Goal: Task Accomplishment & Management: Complete application form

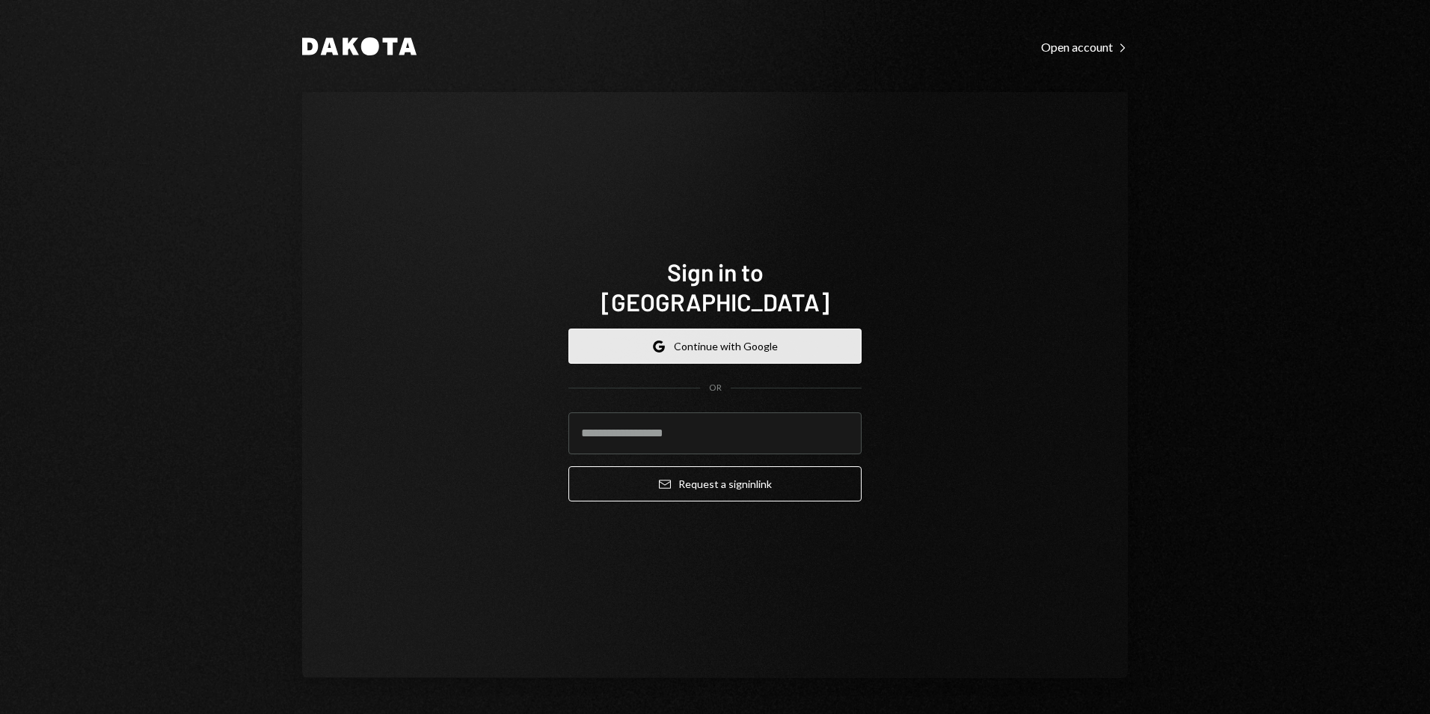
click at [734, 330] on button "Google Continue with Google" at bounding box center [714, 345] width 293 height 35
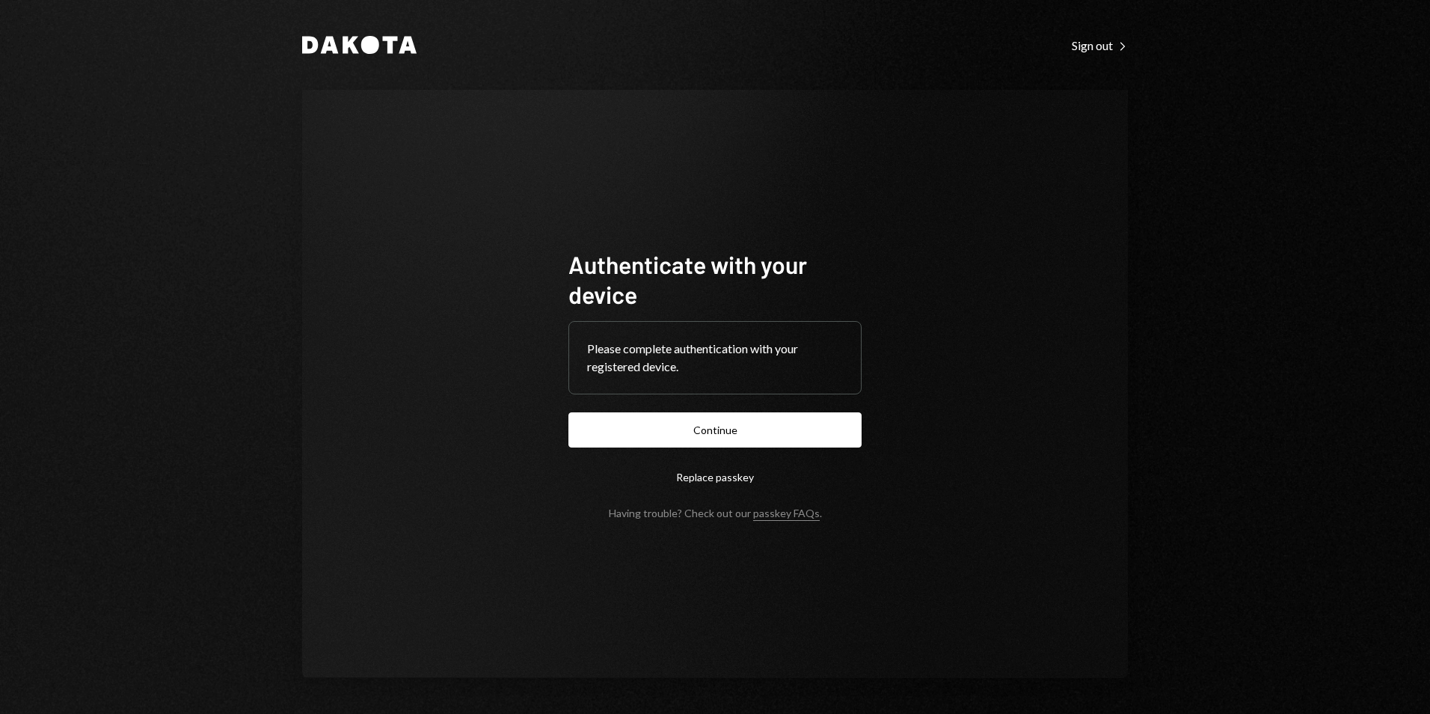
click at [806, 421] on button "Continue" at bounding box center [714, 429] width 293 height 35
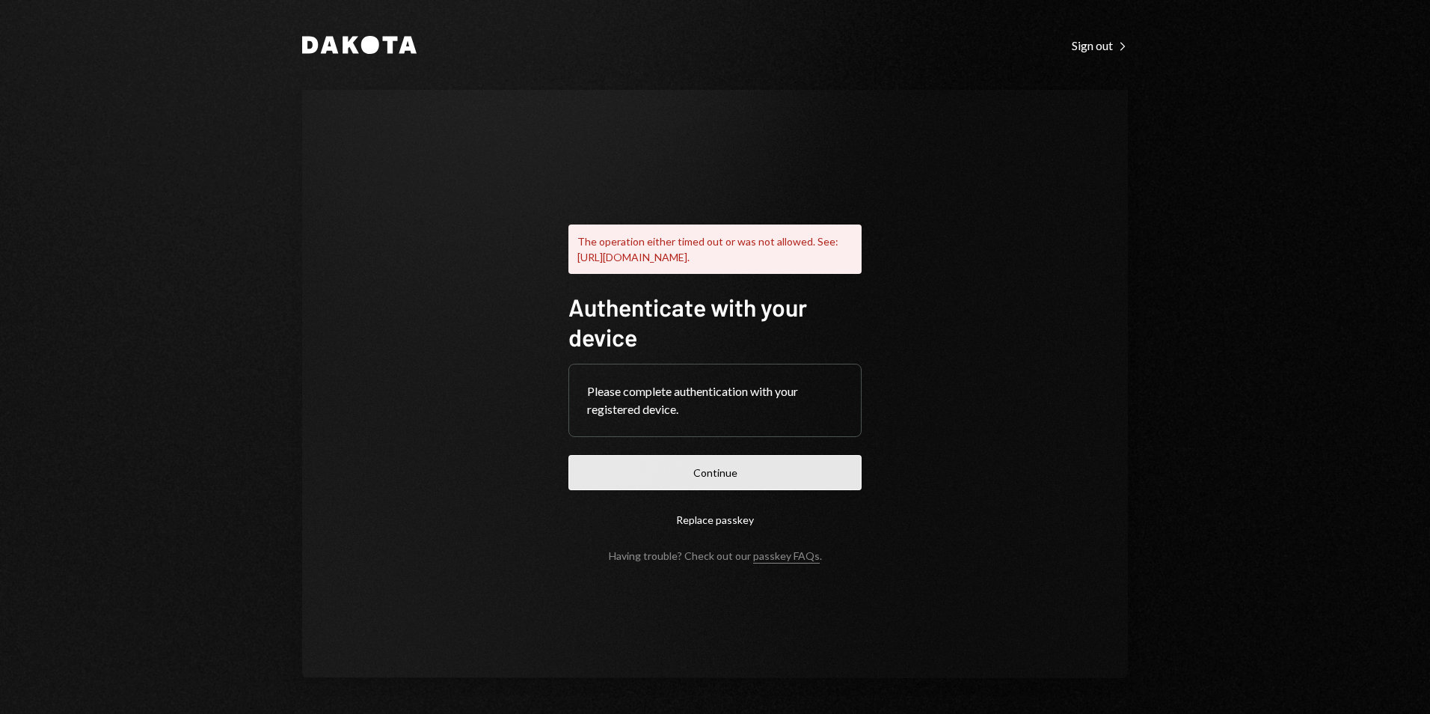
click at [818, 473] on button "Continue" at bounding box center [714, 472] width 293 height 35
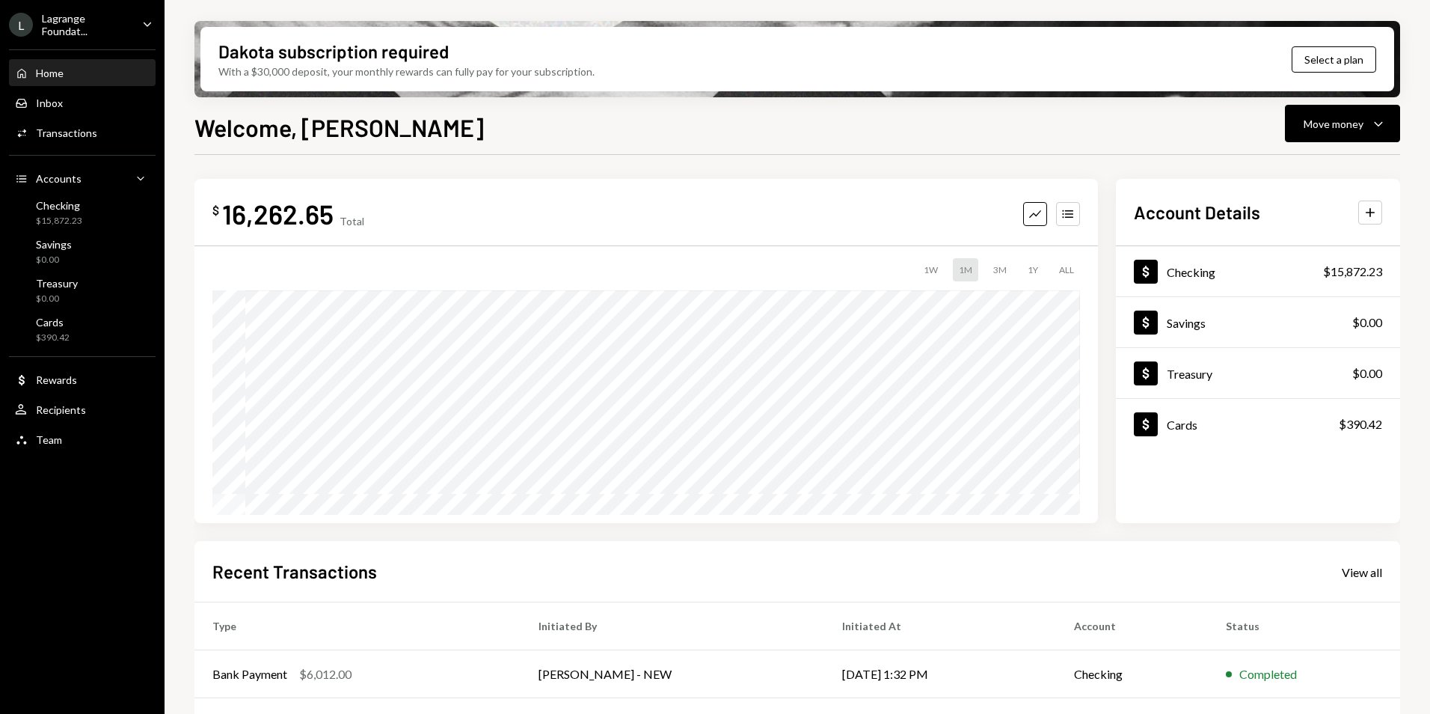
click at [73, 37] on ul "L Lagrange Foundat... Caret Down Home Home Inbox Inbox Activities Transactions …" at bounding box center [82, 227] width 165 height 455
click at [76, 24] on div "Lagrange Foundat..." at bounding box center [86, 24] width 88 height 25
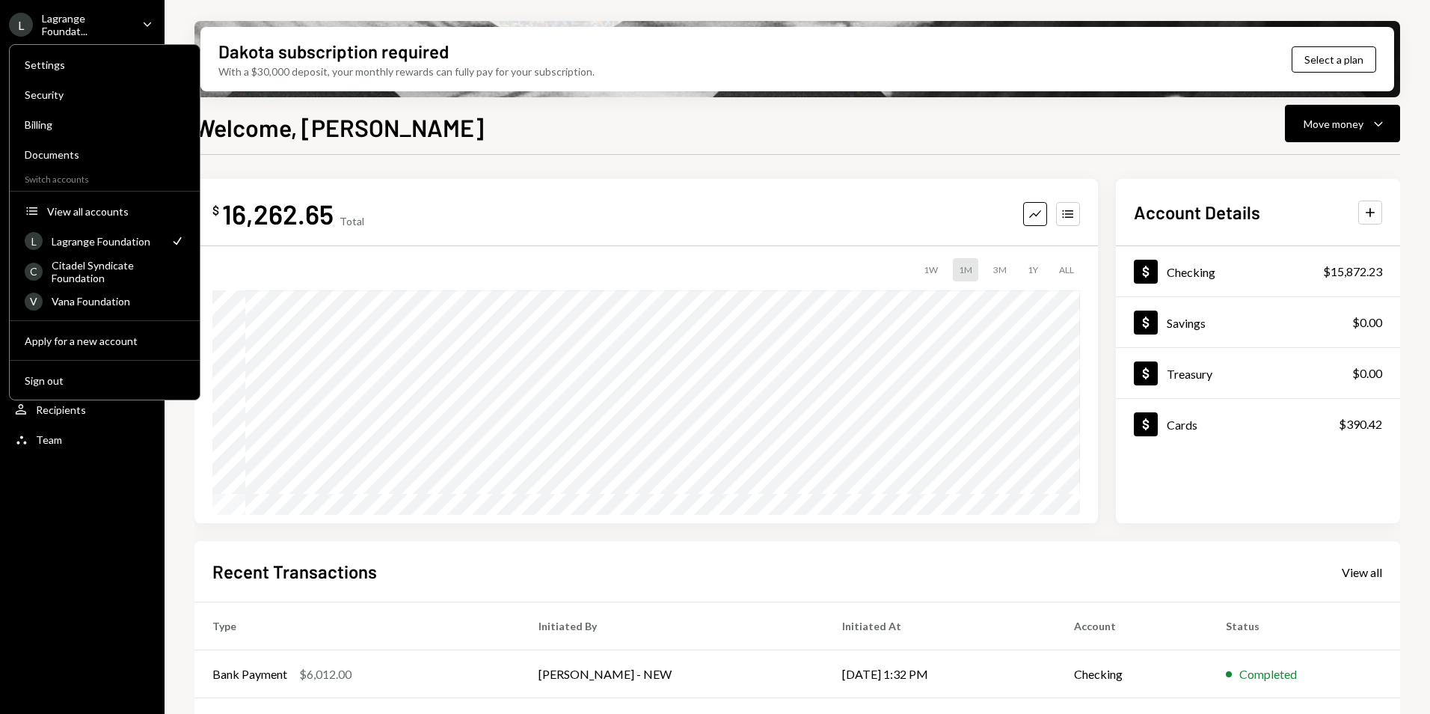
click at [67, 610] on div "L Lagrange Foundat... Caret Down Home Home Inbox Inbox Activities Transactions …" at bounding box center [82, 357] width 165 height 714
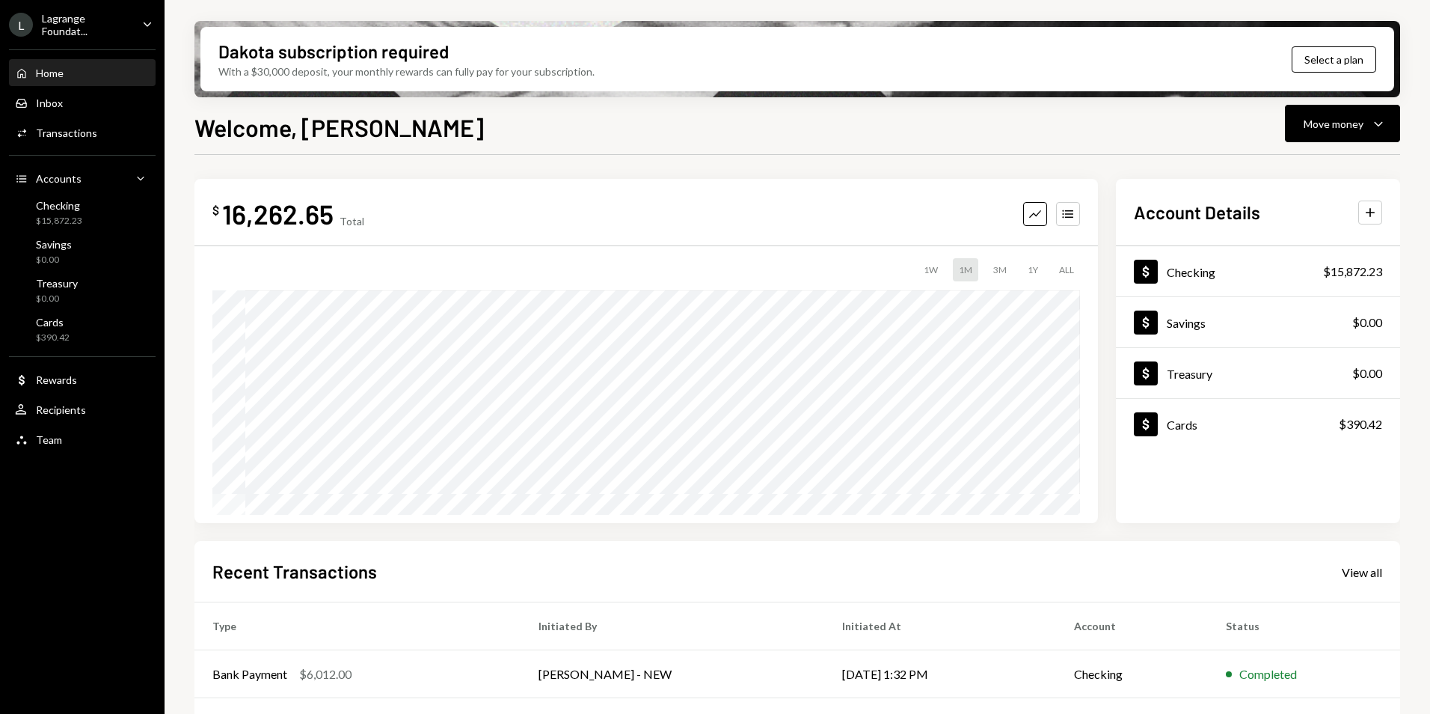
click at [115, 23] on div "Lagrange Foundat..." at bounding box center [86, 24] width 88 height 25
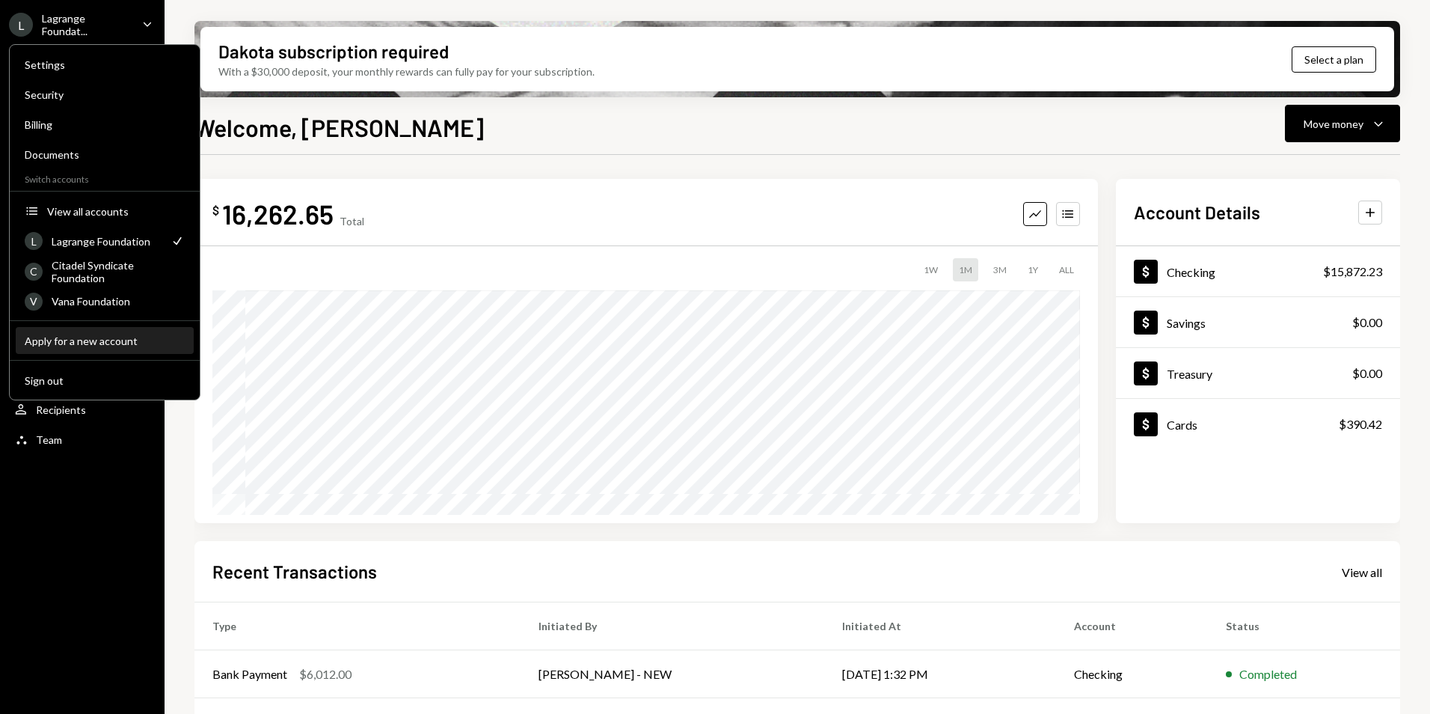
click at [69, 337] on div "Apply for a new account" at bounding box center [105, 340] width 160 height 13
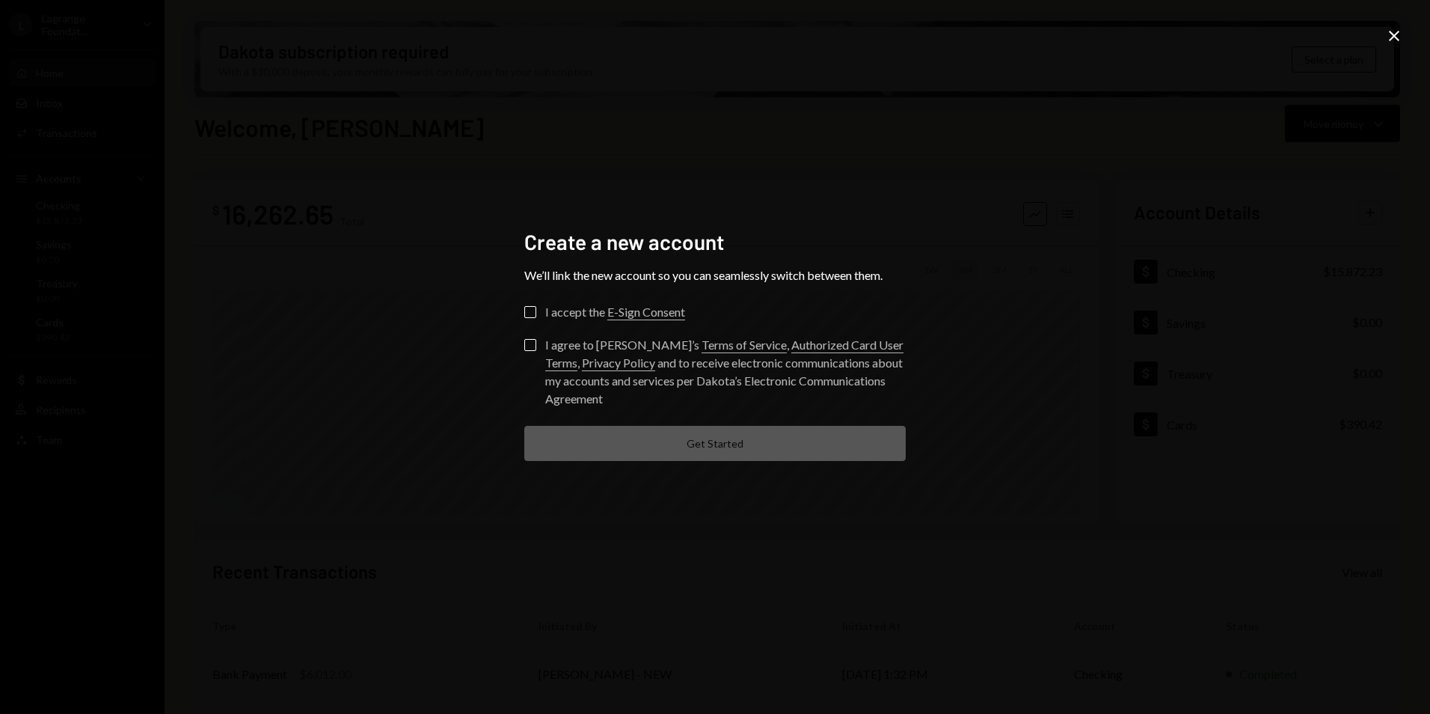
click at [531, 311] on button "I accept the E-Sign Consent" at bounding box center [530, 312] width 12 height 12
click at [525, 343] on button "I agree to Dakota’s Terms of Service , Authorized Card User Terms , Privacy Pol…" at bounding box center [530, 345] width 12 height 12
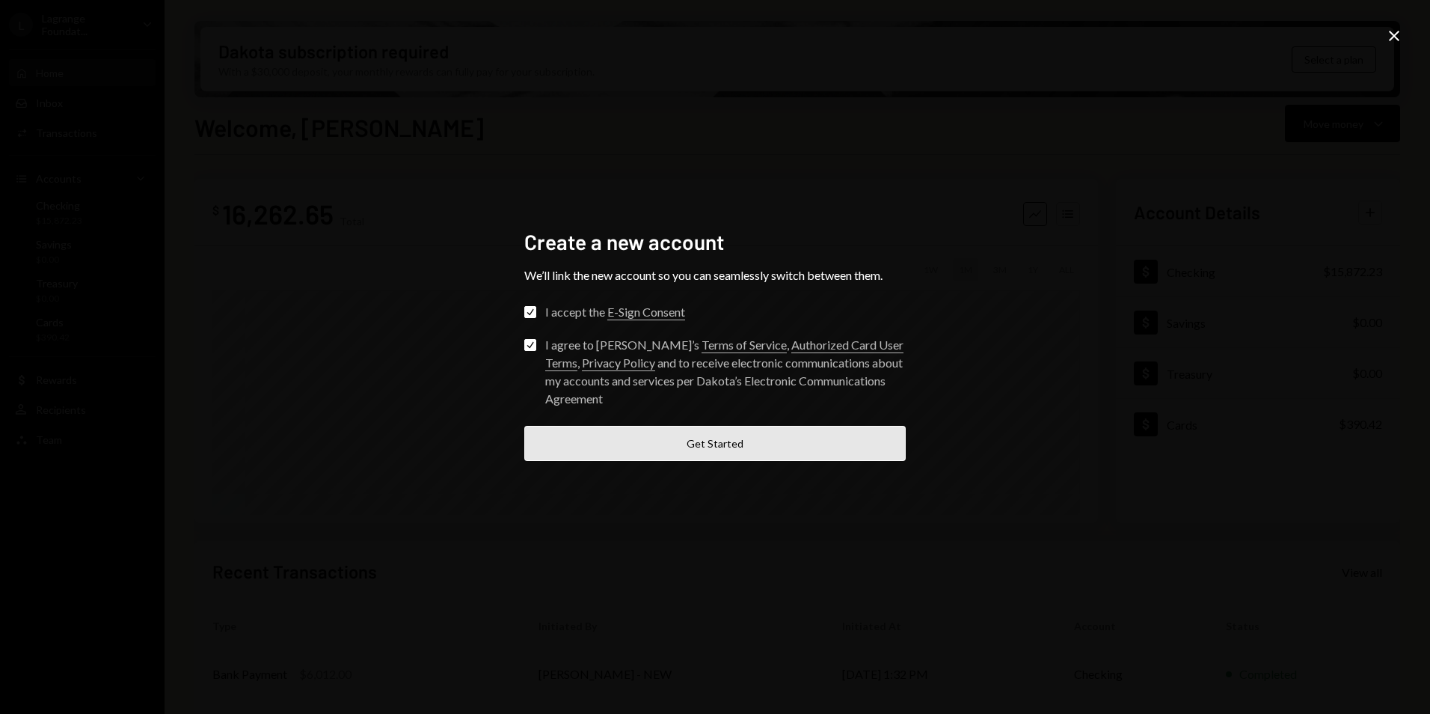
click at [667, 439] on button "Get Started" at bounding box center [714, 443] width 381 height 35
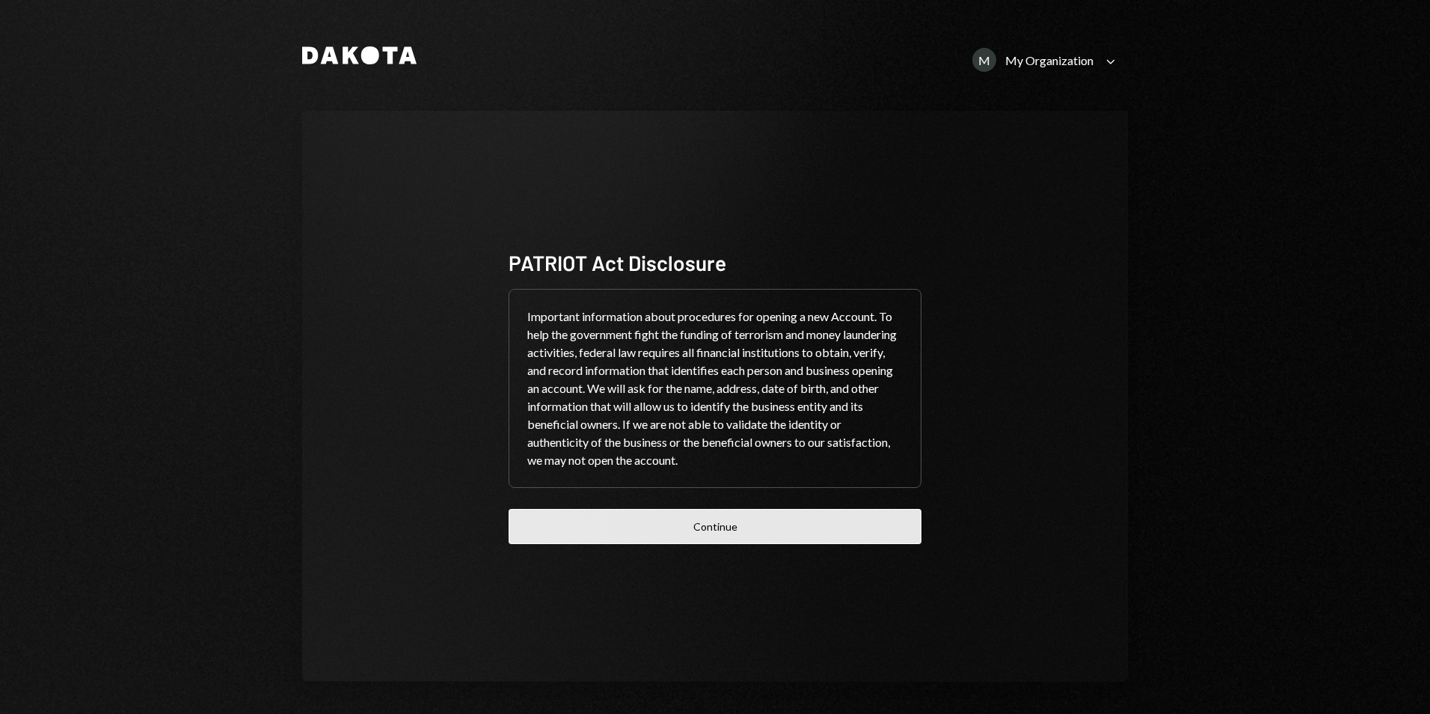
click at [694, 521] on button "Continue" at bounding box center [715, 526] width 413 height 35
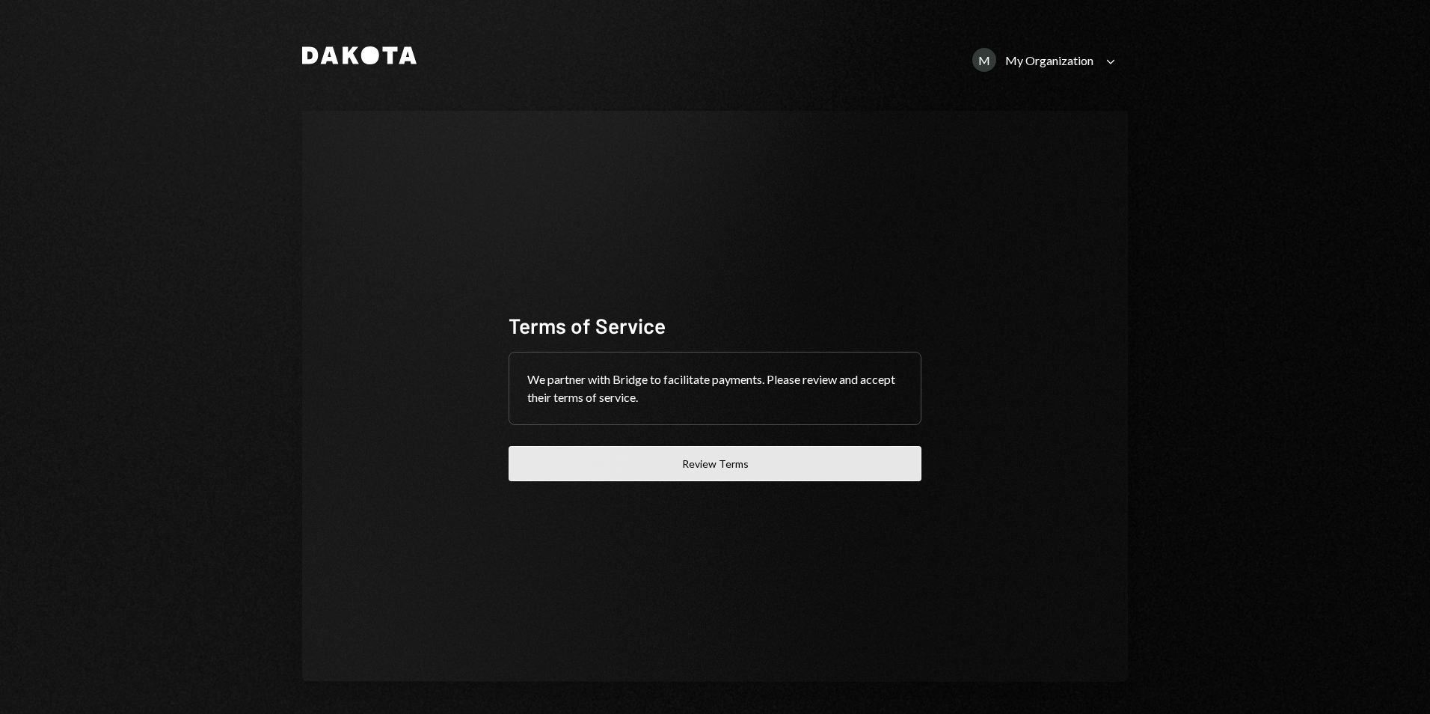
click at [654, 464] on button "Review Terms" at bounding box center [715, 463] width 413 height 35
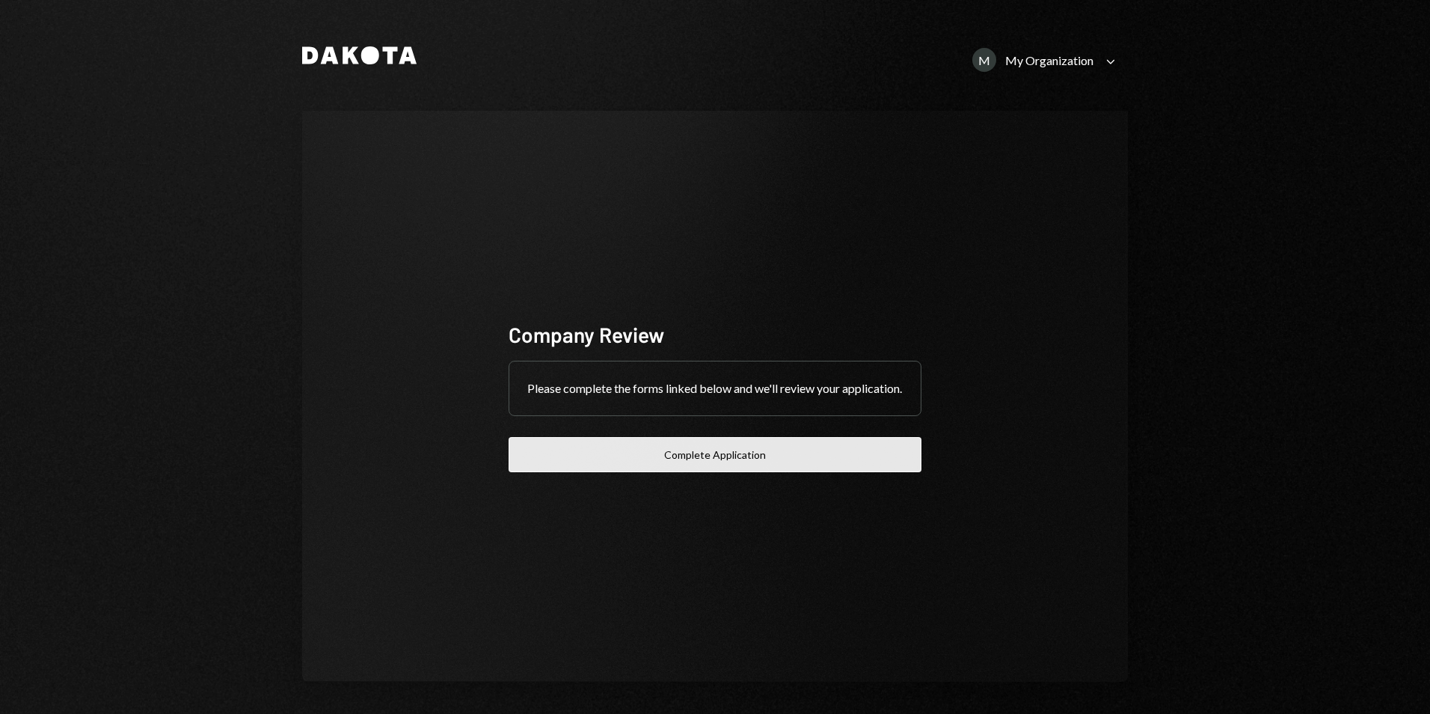
click at [690, 469] on button "Complete Application" at bounding box center [715, 454] width 413 height 35
click at [717, 466] on button "Complete Application" at bounding box center [715, 454] width 413 height 35
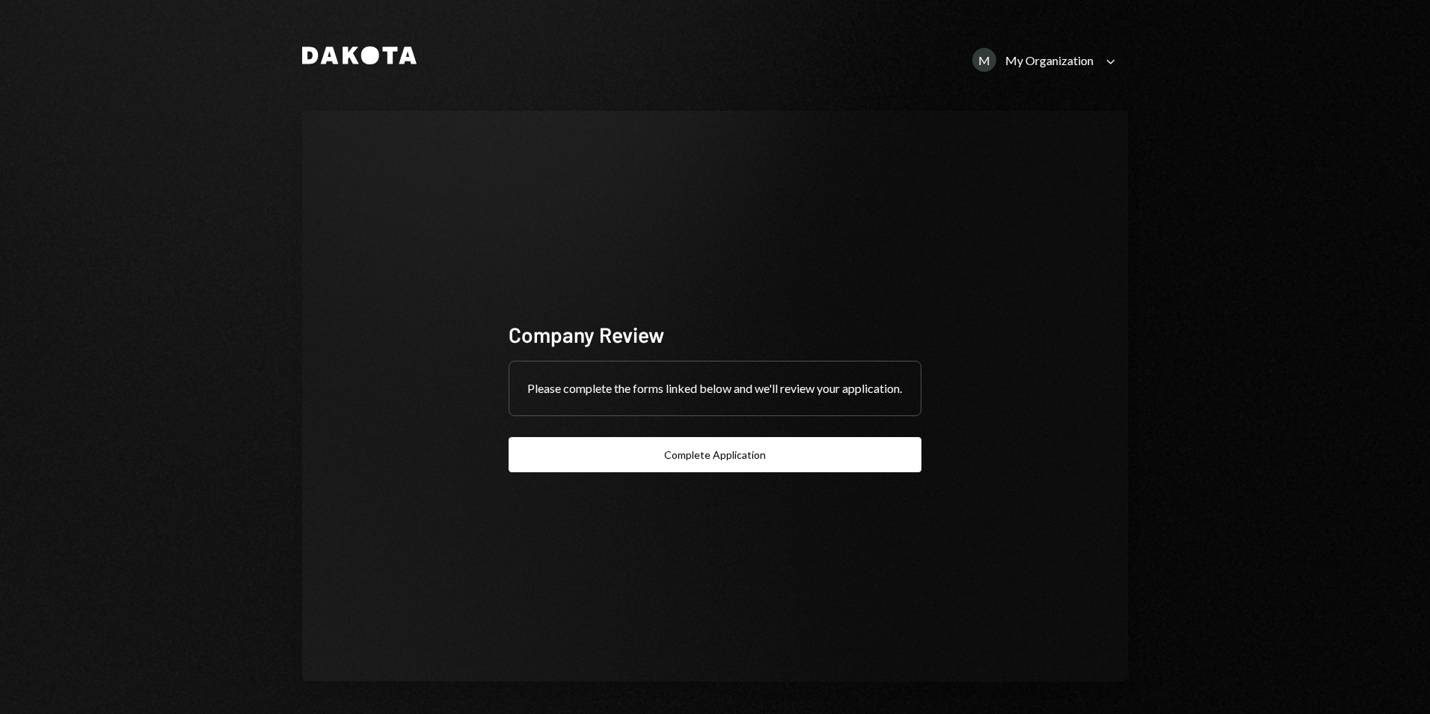
click at [1067, 57] on div "My Organization" at bounding box center [1049, 60] width 88 height 14
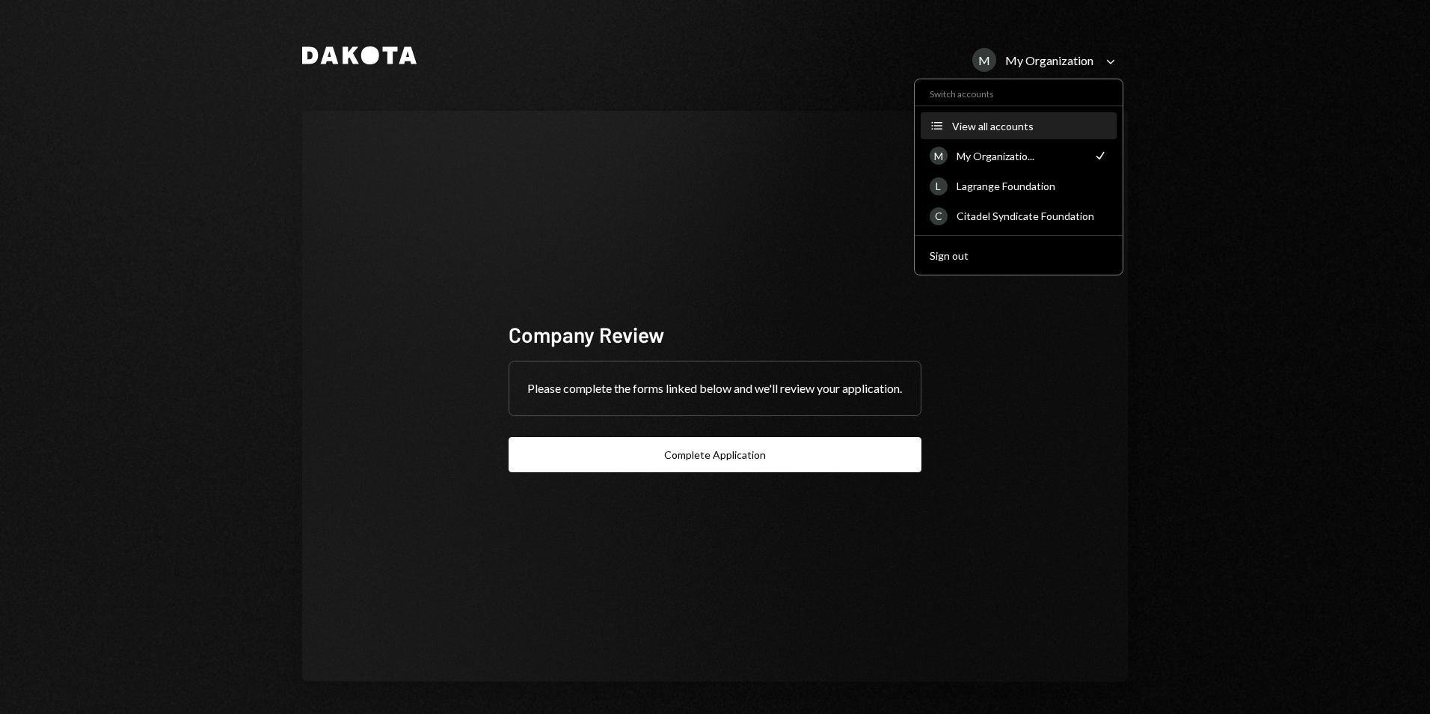
click at [999, 123] on div "View all accounts" at bounding box center [1030, 126] width 156 height 13
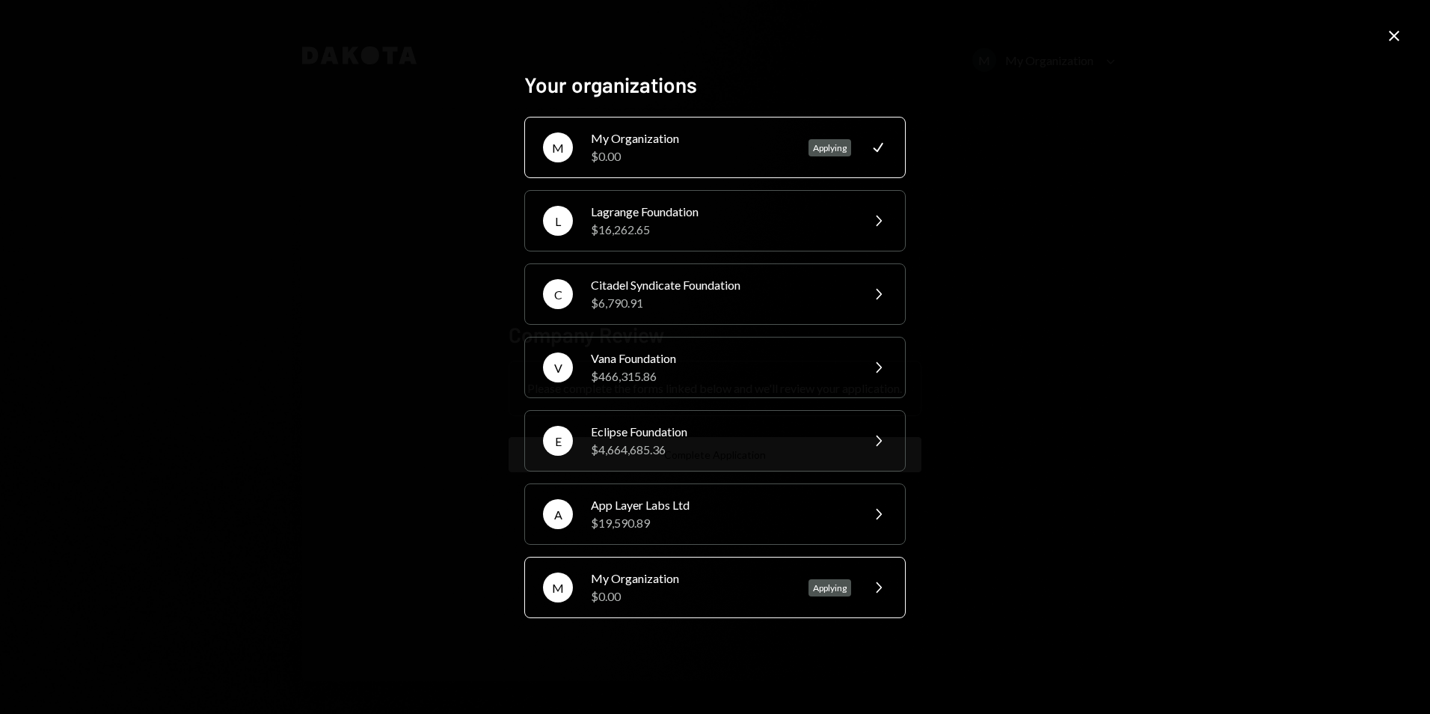
click at [825, 581] on div "Applying" at bounding box center [830, 587] width 43 height 17
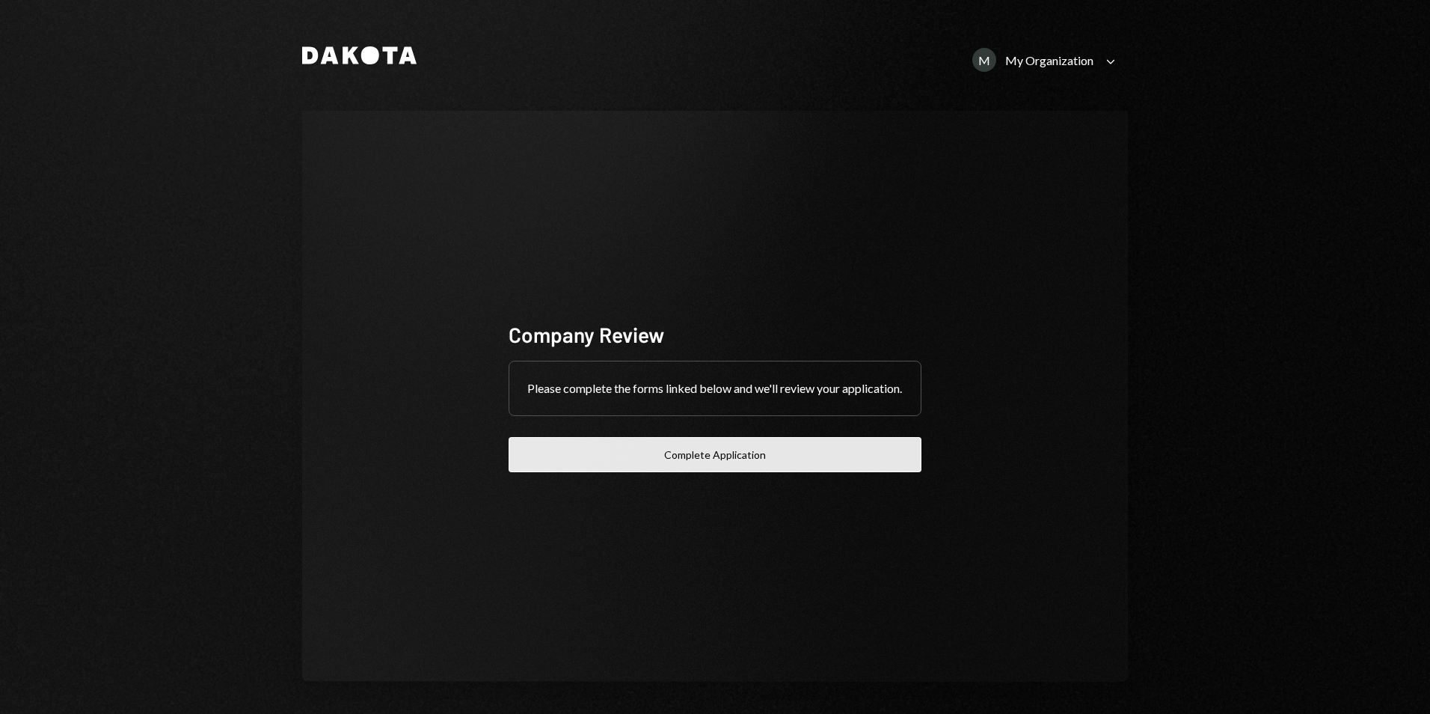
click at [706, 459] on button "Complete Application" at bounding box center [715, 454] width 413 height 35
click at [666, 461] on button "Complete Application" at bounding box center [715, 454] width 413 height 35
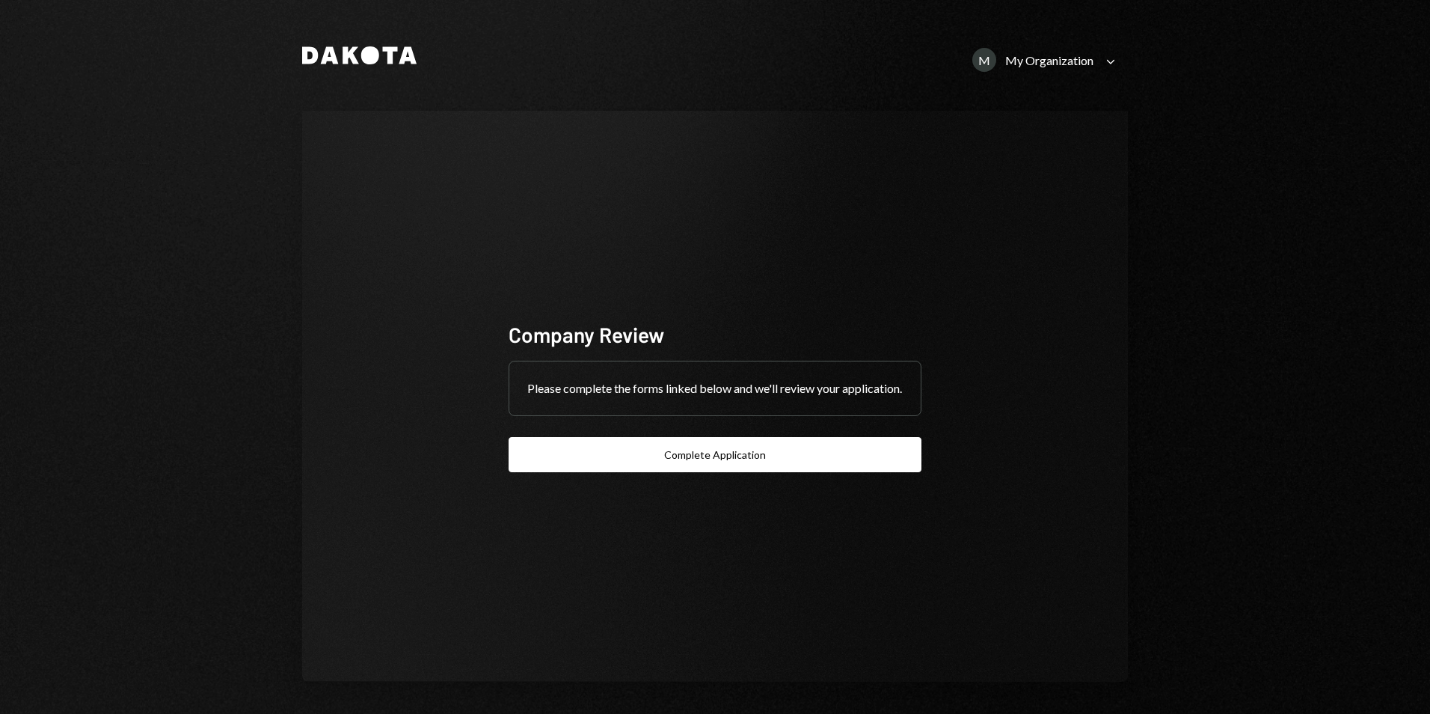
click at [1041, 62] on div "My Organization" at bounding box center [1049, 60] width 88 height 14
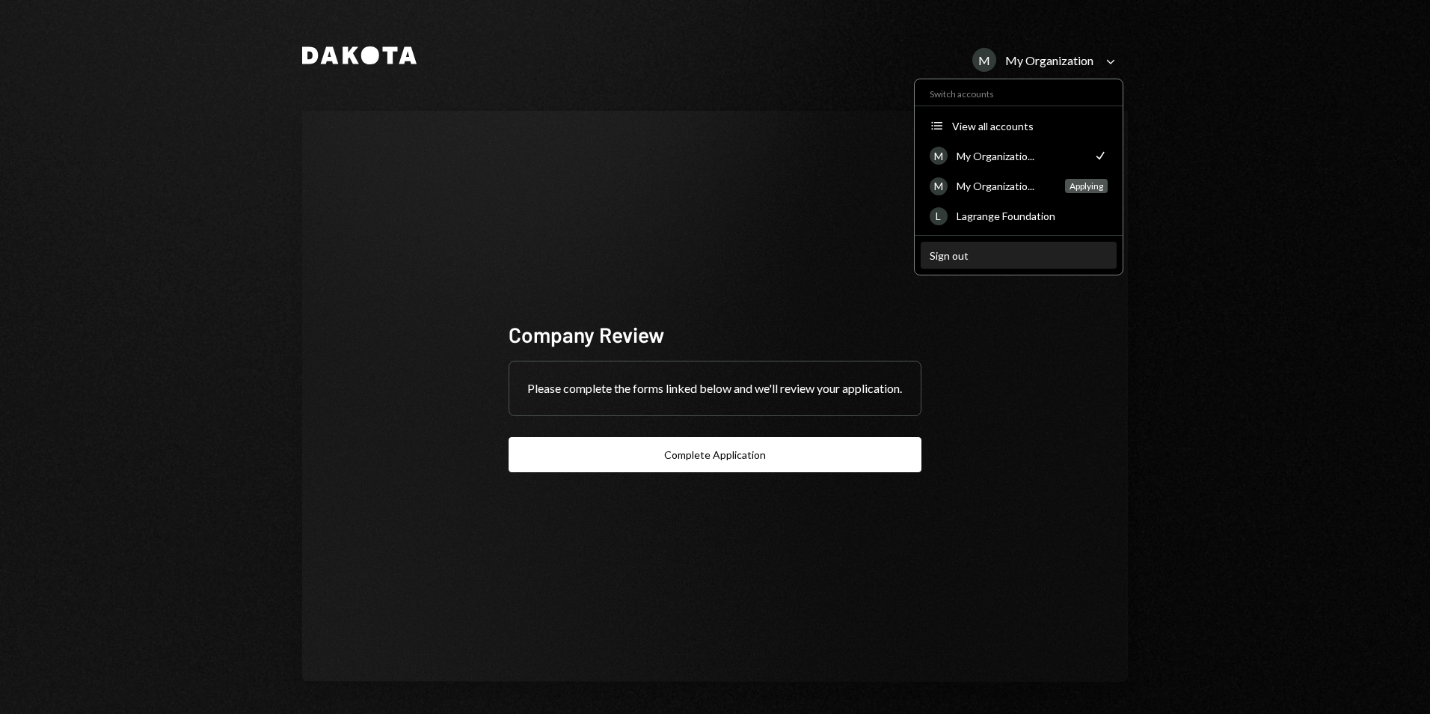
click at [953, 254] on div "Sign out" at bounding box center [1019, 255] width 178 height 13
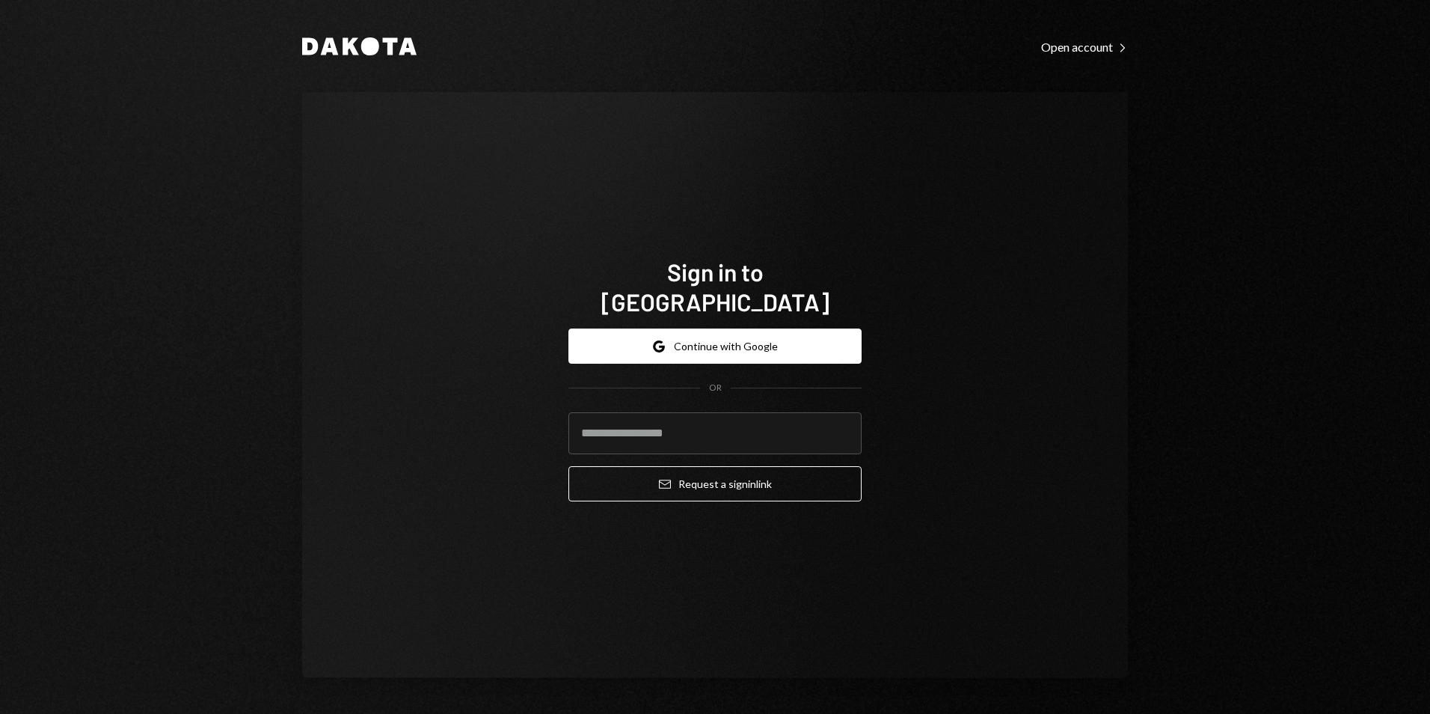
click at [1042, 542] on div "Sign in to Dakota Google Continue with Google OR Email Request a sign in link" at bounding box center [715, 385] width 826 height 586
click at [1082, 45] on div "Open account Right Caret" at bounding box center [1084, 47] width 87 height 15
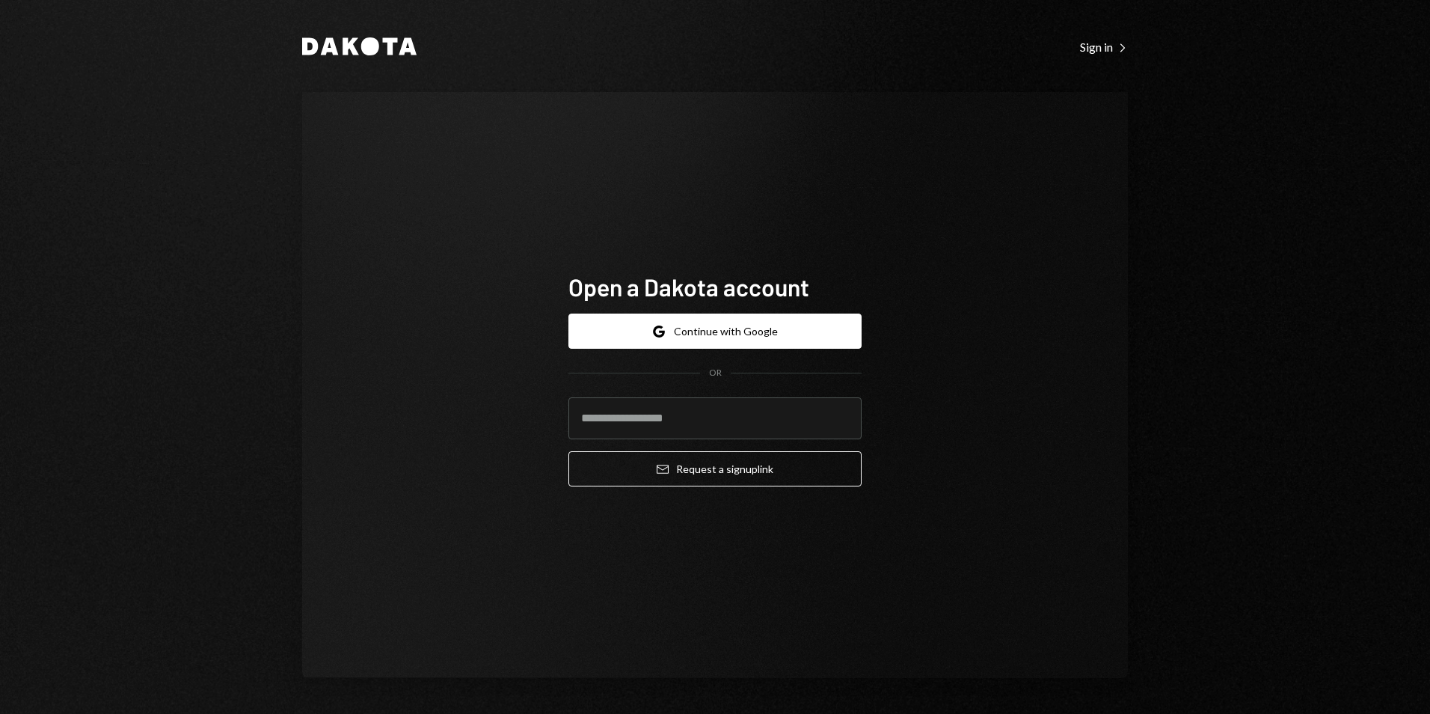
click at [1036, 314] on div "Open a Dakota account Google Continue with Google OR Email Request a sign up li…" at bounding box center [715, 385] width 826 height 586
click at [755, 332] on button "Google Continue with Google" at bounding box center [714, 330] width 293 height 35
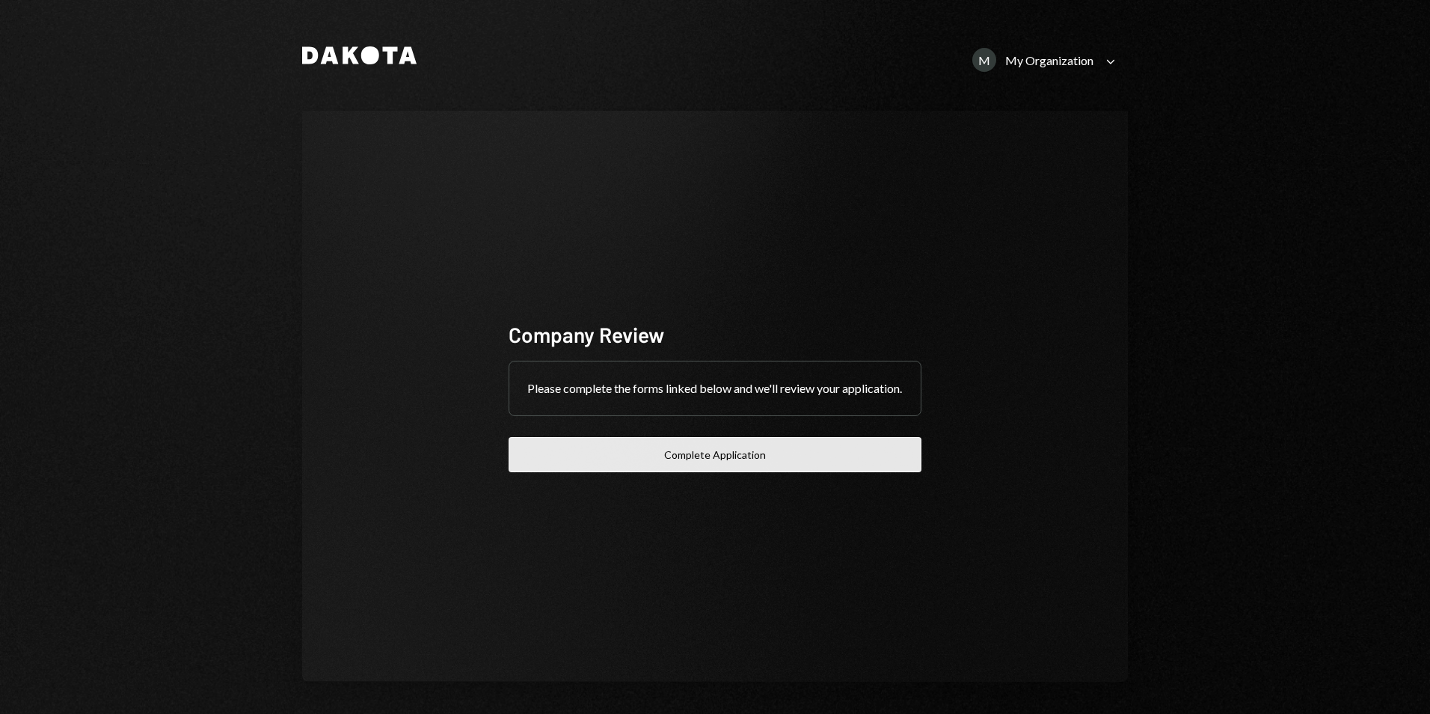
click at [808, 452] on button "Complete Application" at bounding box center [715, 454] width 413 height 35
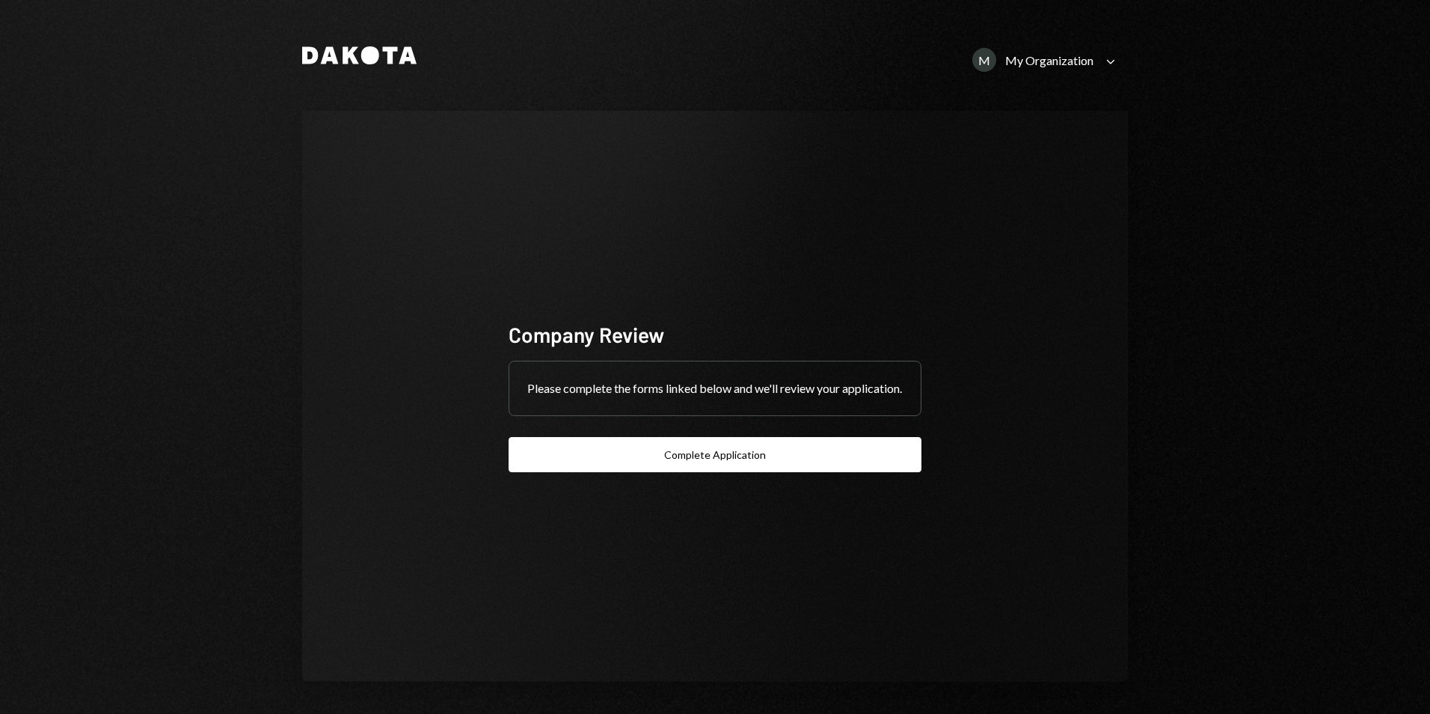
click at [1013, 54] on div "My Organization" at bounding box center [1049, 60] width 88 height 14
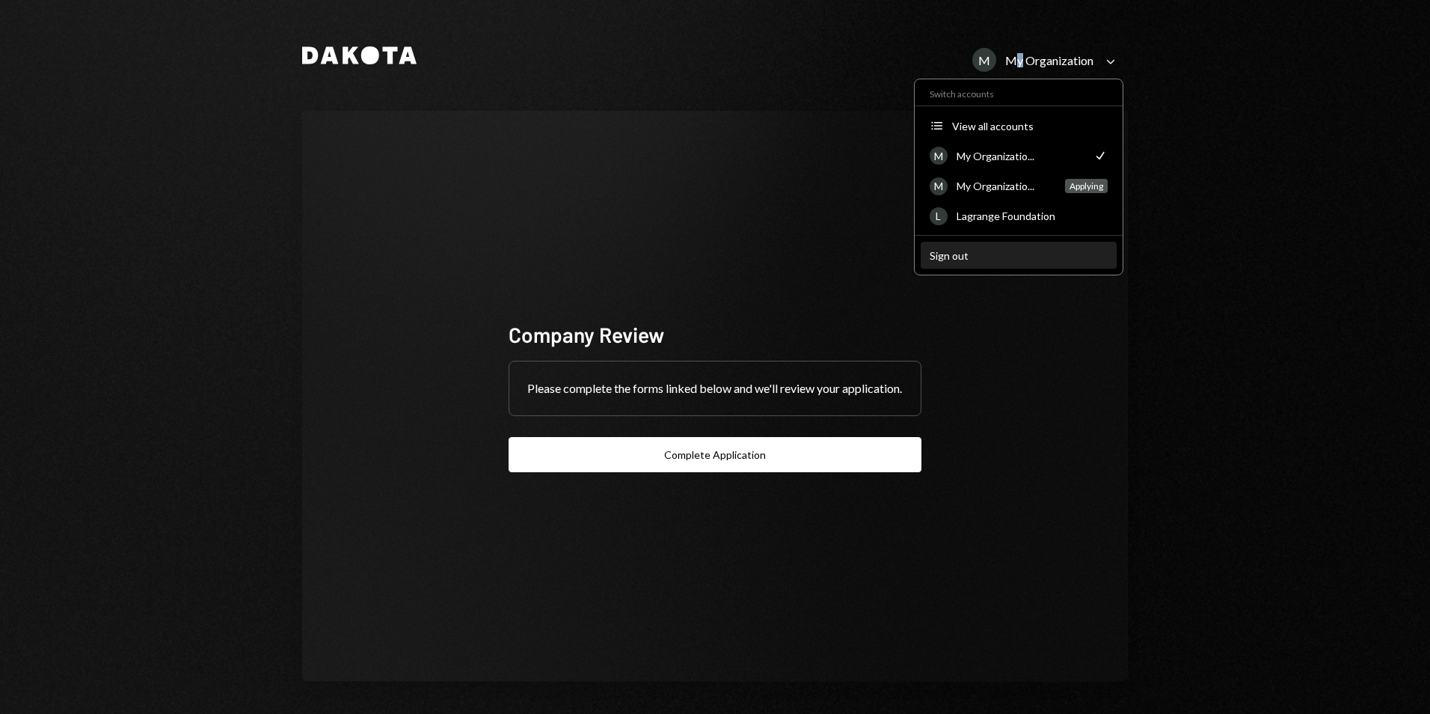
click at [962, 255] on div "Sign out" at bounding box center [1019, 255] width 178 height 13
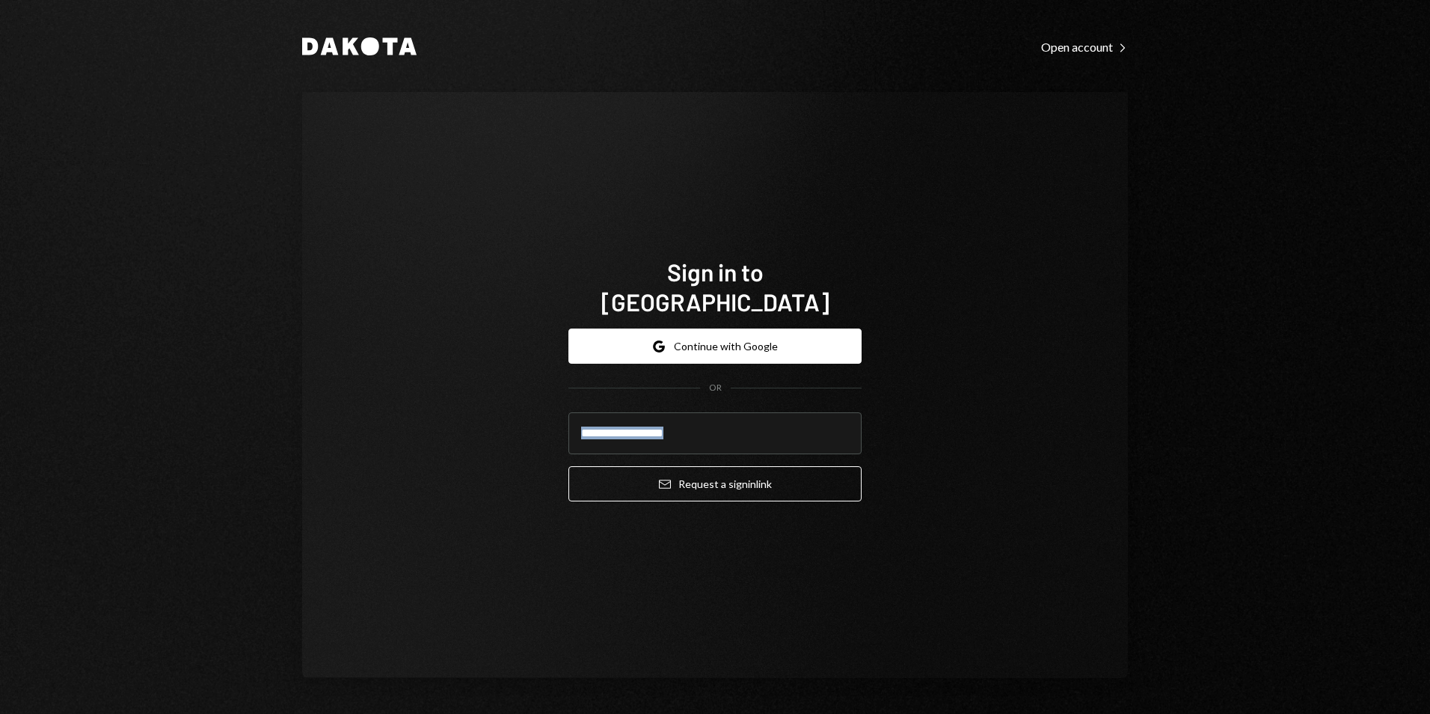
drag, startPoint x: 1024, startPoint y: 447, endPoint x: 957, endPoint y: 443, distance: 66.7
click at [1019, 447] on div "Sign in to Dakota Google Continue with Google OR Email Request a sign in link" at bounding box center [715, 385] width 826 height 586
click at [625, 416] on input "email" at bounding box center [714, 433] width 293 height 42
drag, startPoint x: 1092, startPoint y: 297, endPoint x: 1111, endPoint y: 280, distance: 25.4
click at [1111, 283] on div "Sign in to Dakota Google Continue with Google OR Email Request a sign in link" at bounding box center [715, 385] width 826 height 586
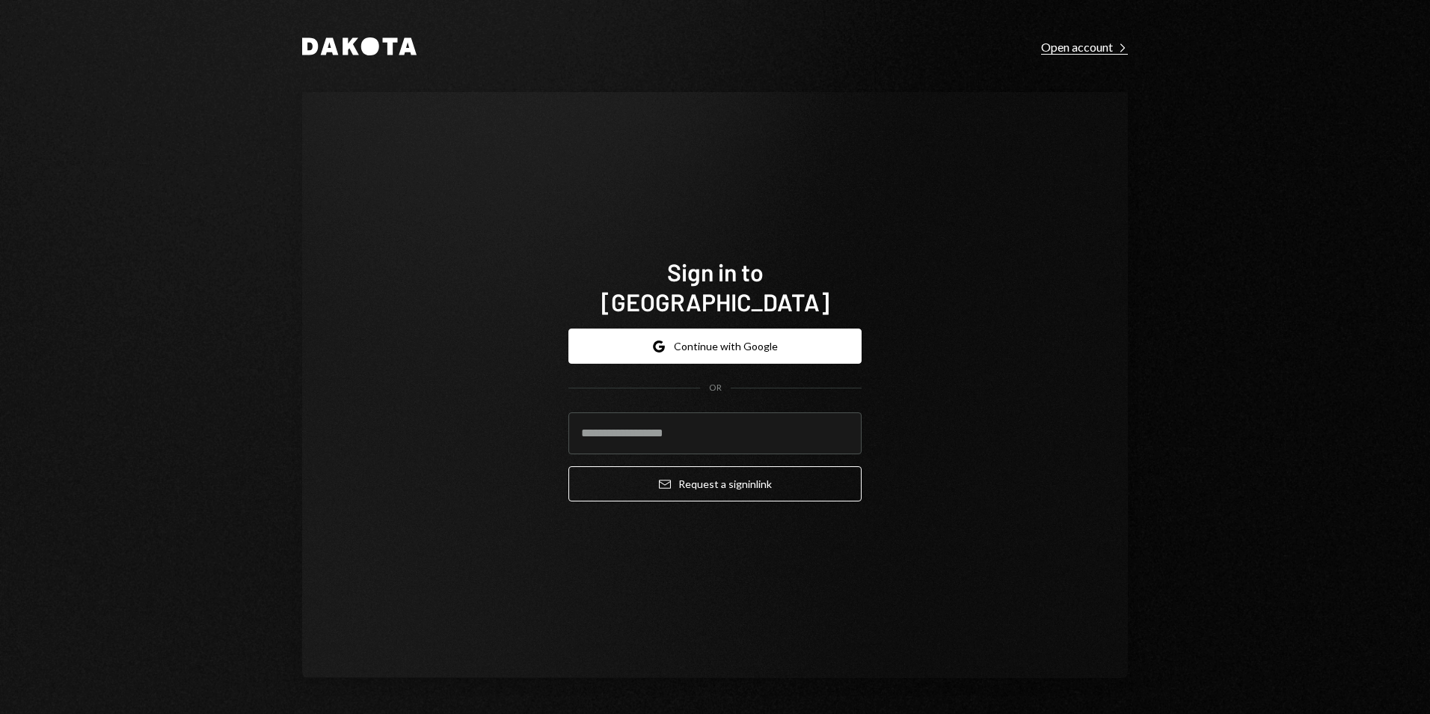
click at [1058, 47] on div "Open account Right Caret" at bounding box center [1084, 47] width 87 height 15
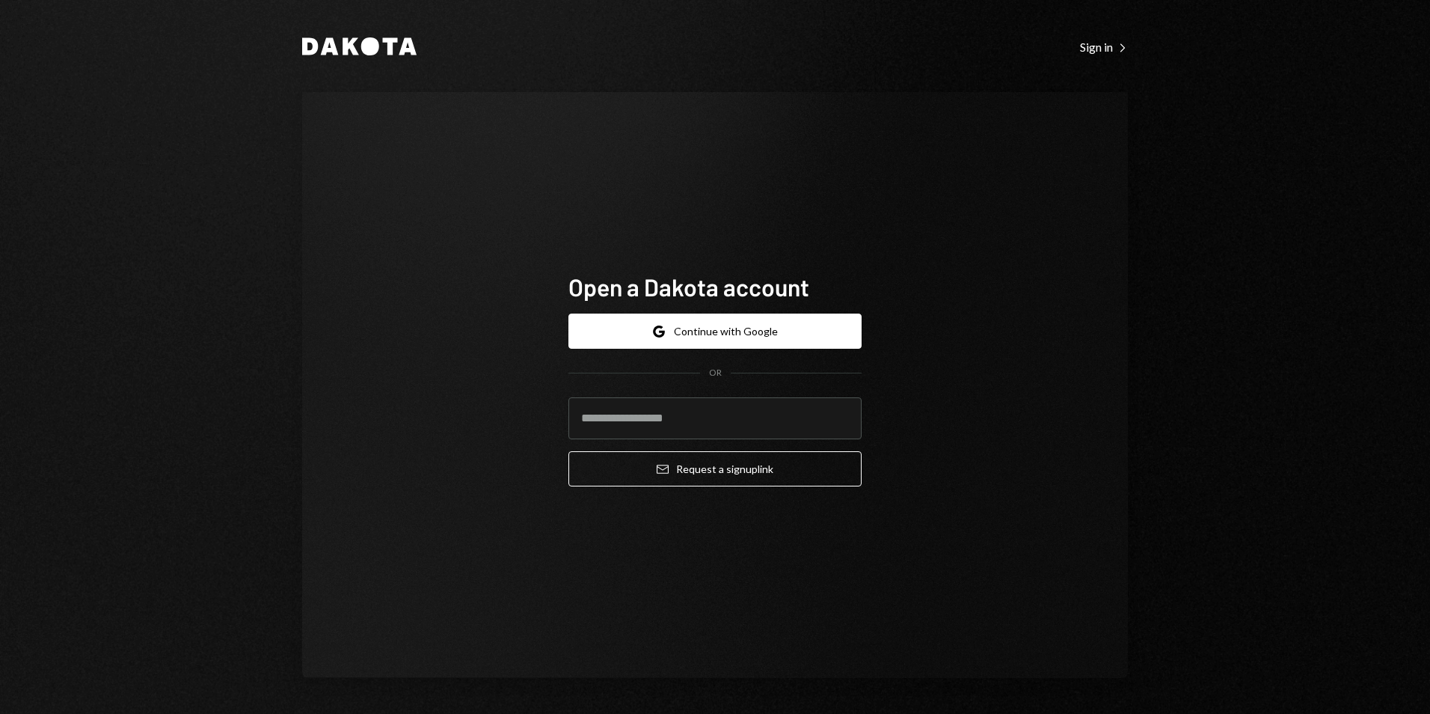
type input "**********"
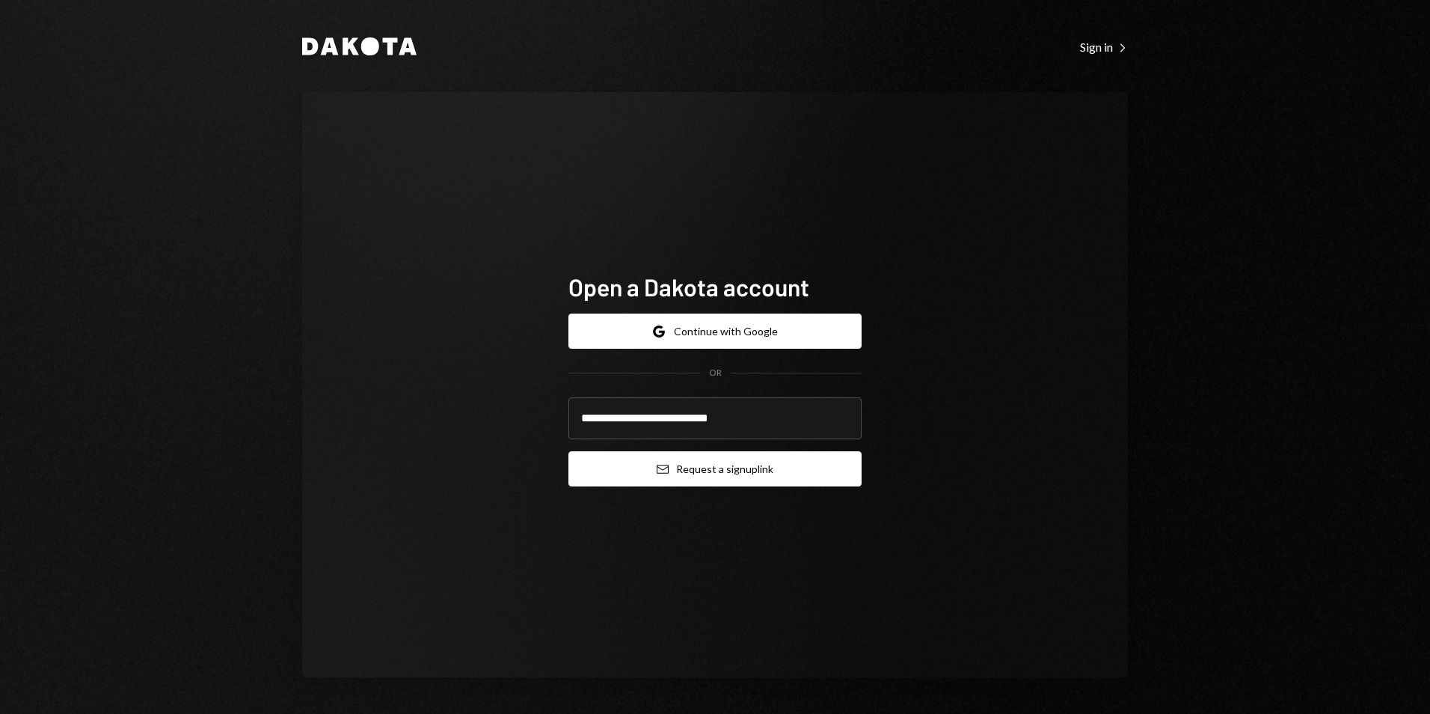
click at [708, 468] on button "Email Request a sign up link" at bounding box center [714, 468] width 293 height 35
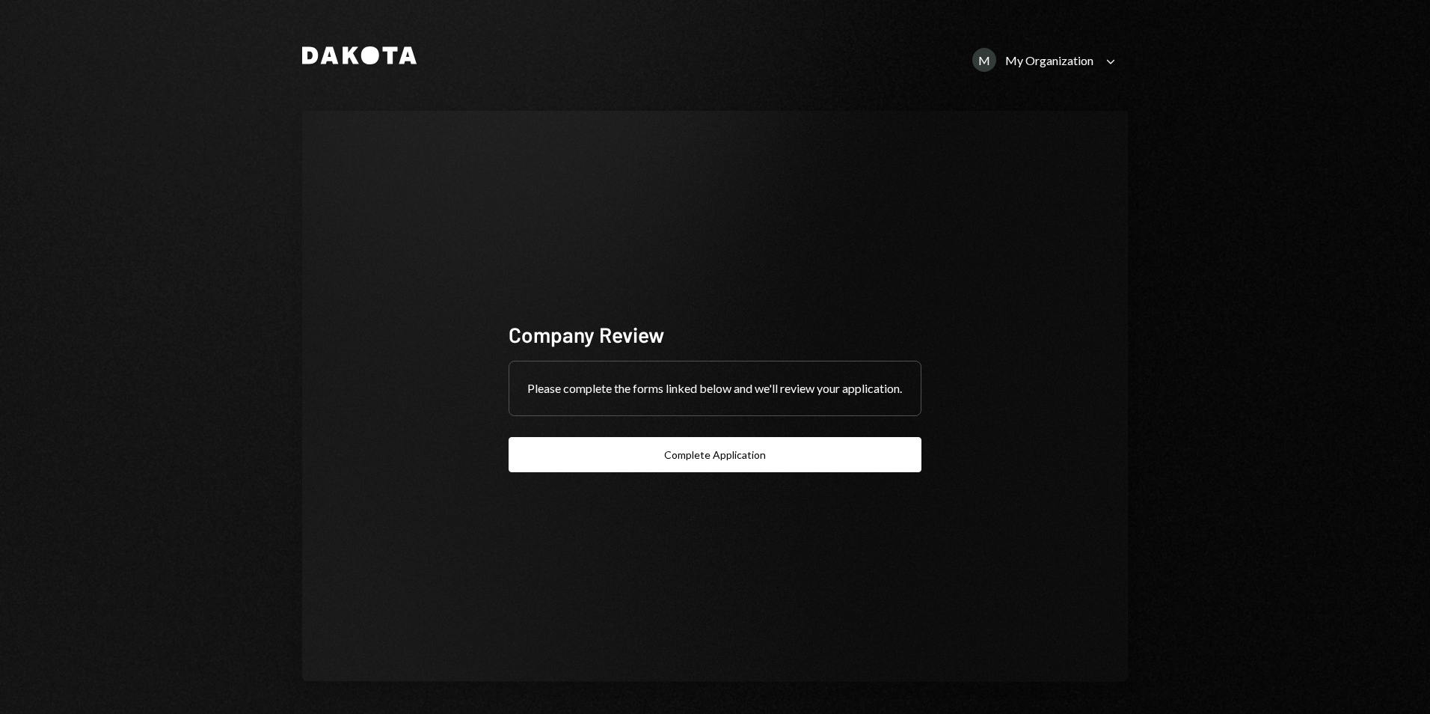
click at [1079, 52] on div "M My Organization" at bounding box center [1032, 60] width 121 height 24
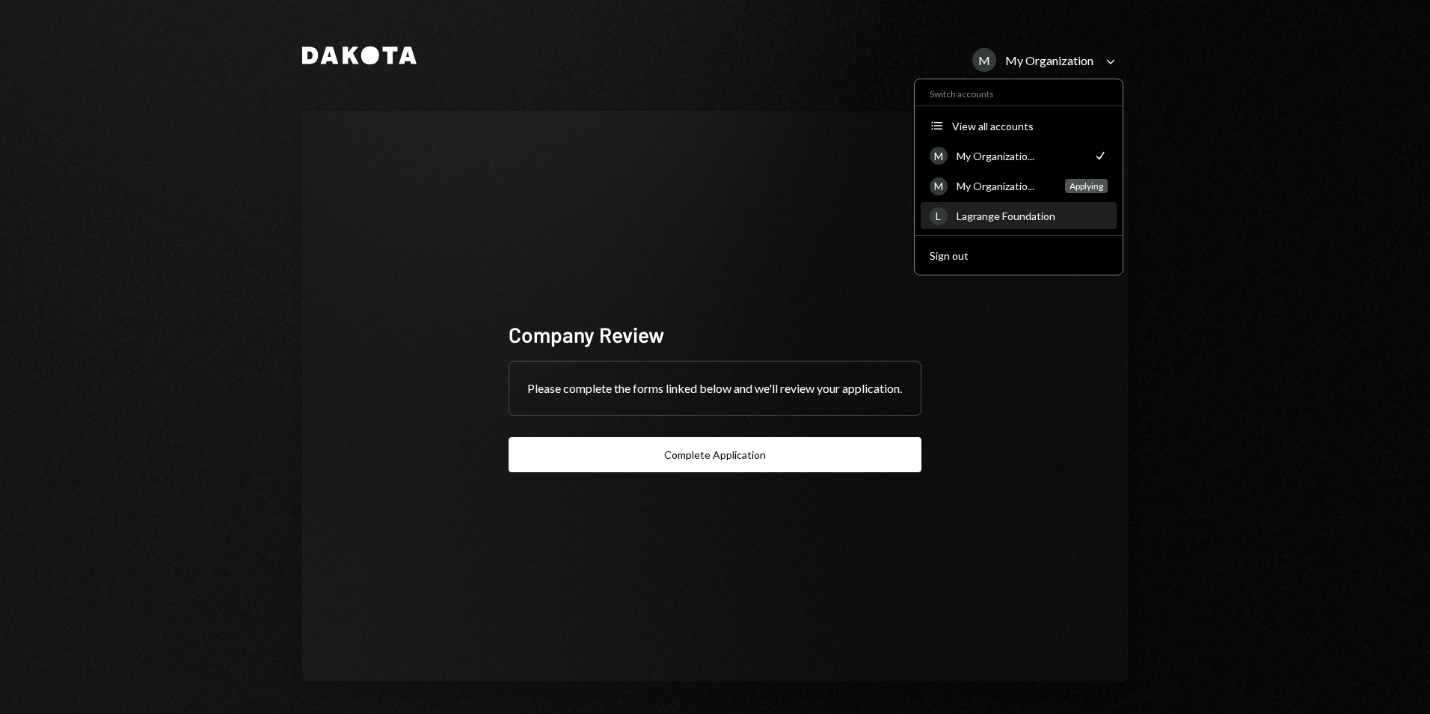
click at [1002, 217] on div "Lagrange Foundation" at bounding box center [1032, 215] width 151 height 13
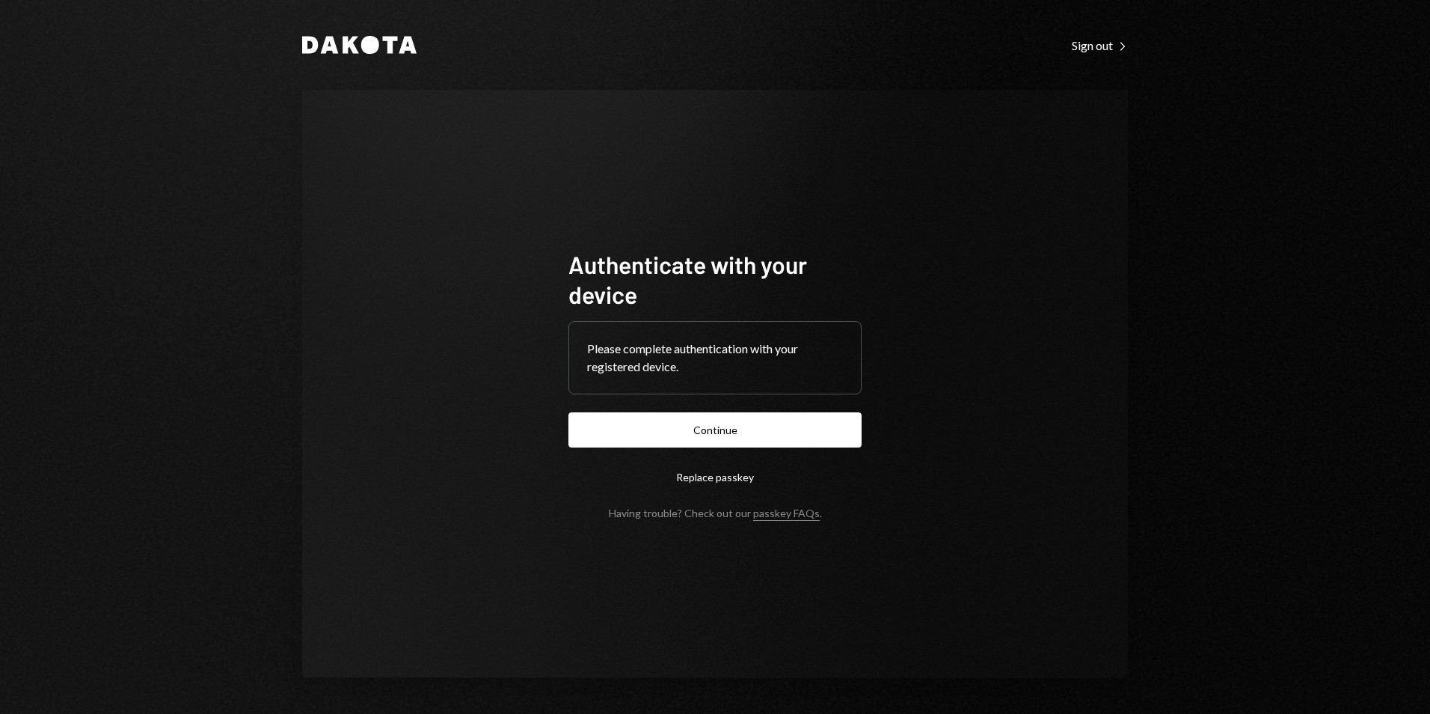
click at [1090, 30] on div "Dakota Sign out Right Caret Authenticate with your device Please complete authe…" at bounding box center [715, 357] width 898 height 714
drag, startPoint x: 1090, startPoint y: 30, endPoint x: 776, endPoint y: 227, distance: 370.0
click at [807, 117] on div "Authenticate with your device Please complete authentication with your register…" at bounding box center [715, 384] width 826 height 588
click at [764, 424] on button "Continue" at bounding box center [714, 429] width 293 height 35
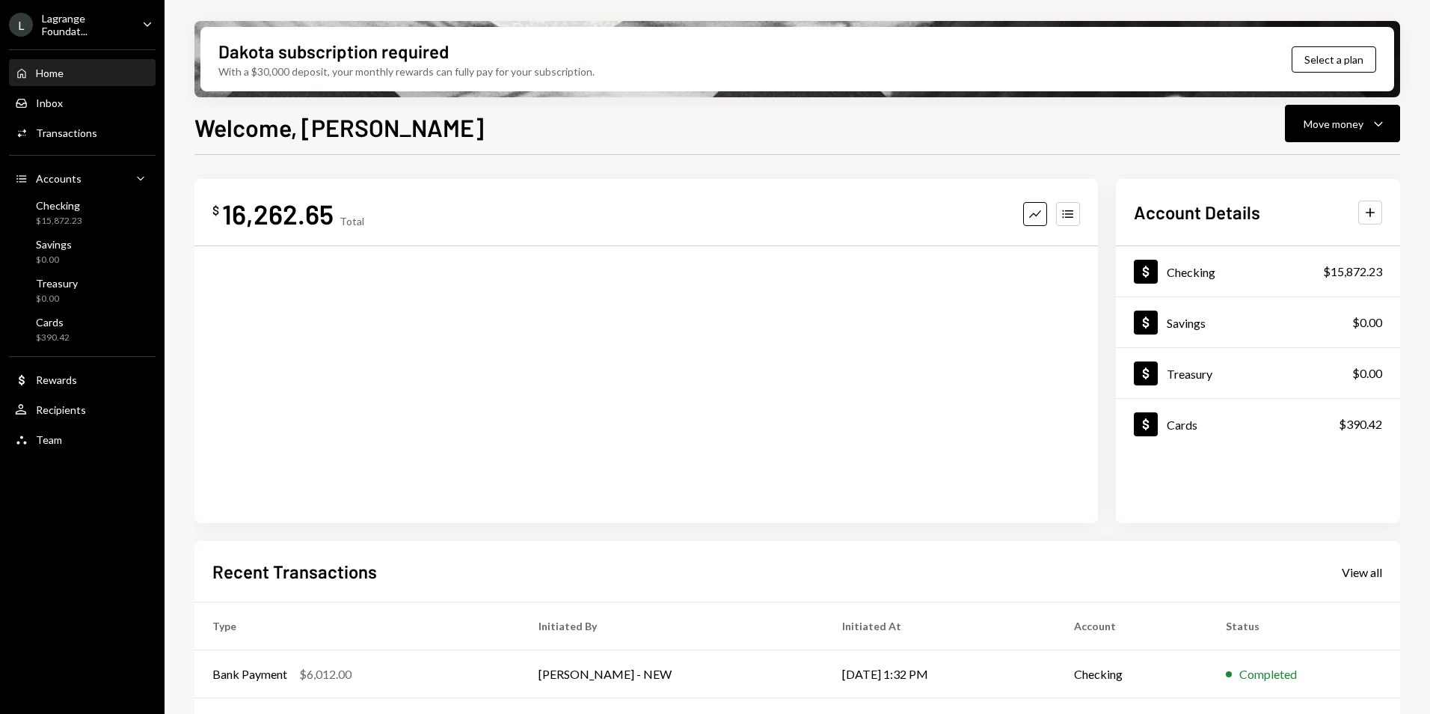
click at [118, 18] on div "Lagrange Foundat..." at bounding box center [86, 24] width 88 height 25
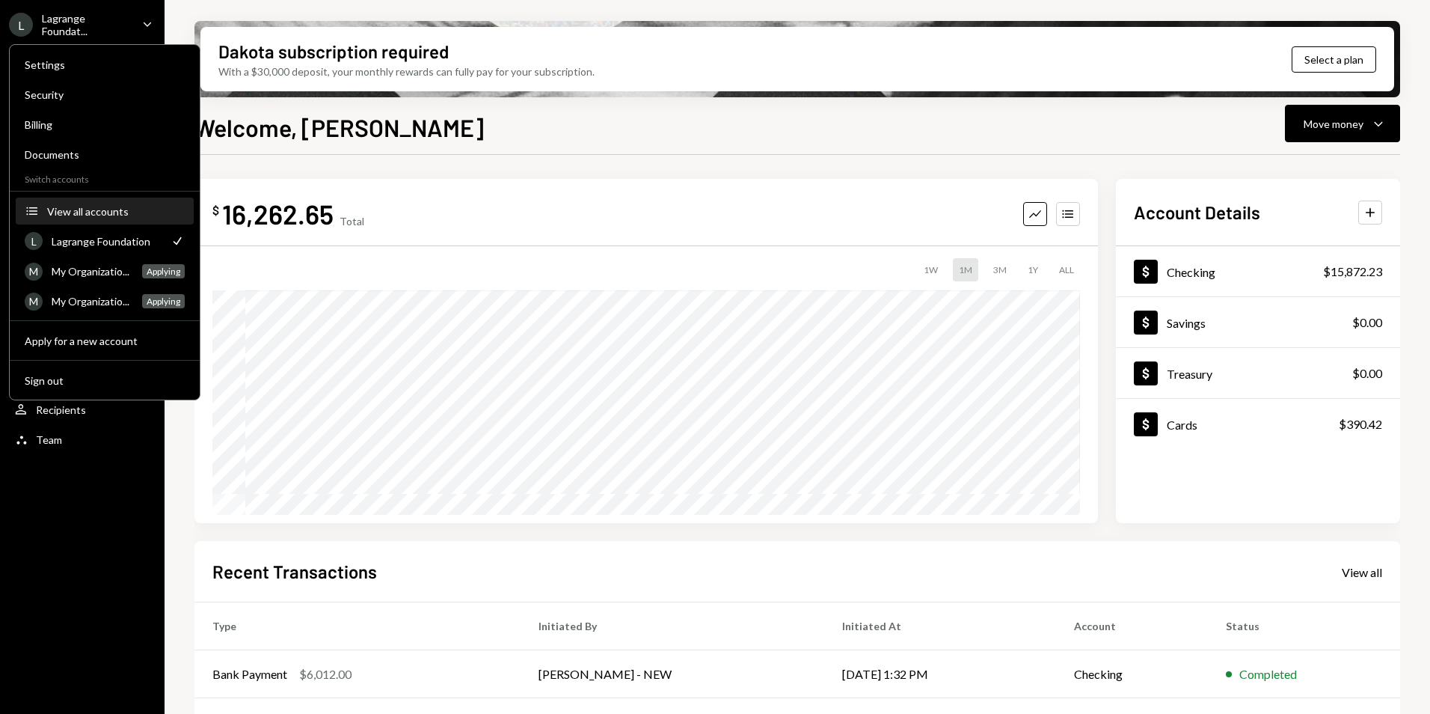
click at [147, 214] on div "View all accounts" at bounding box center [116, 211] width 138 height 13
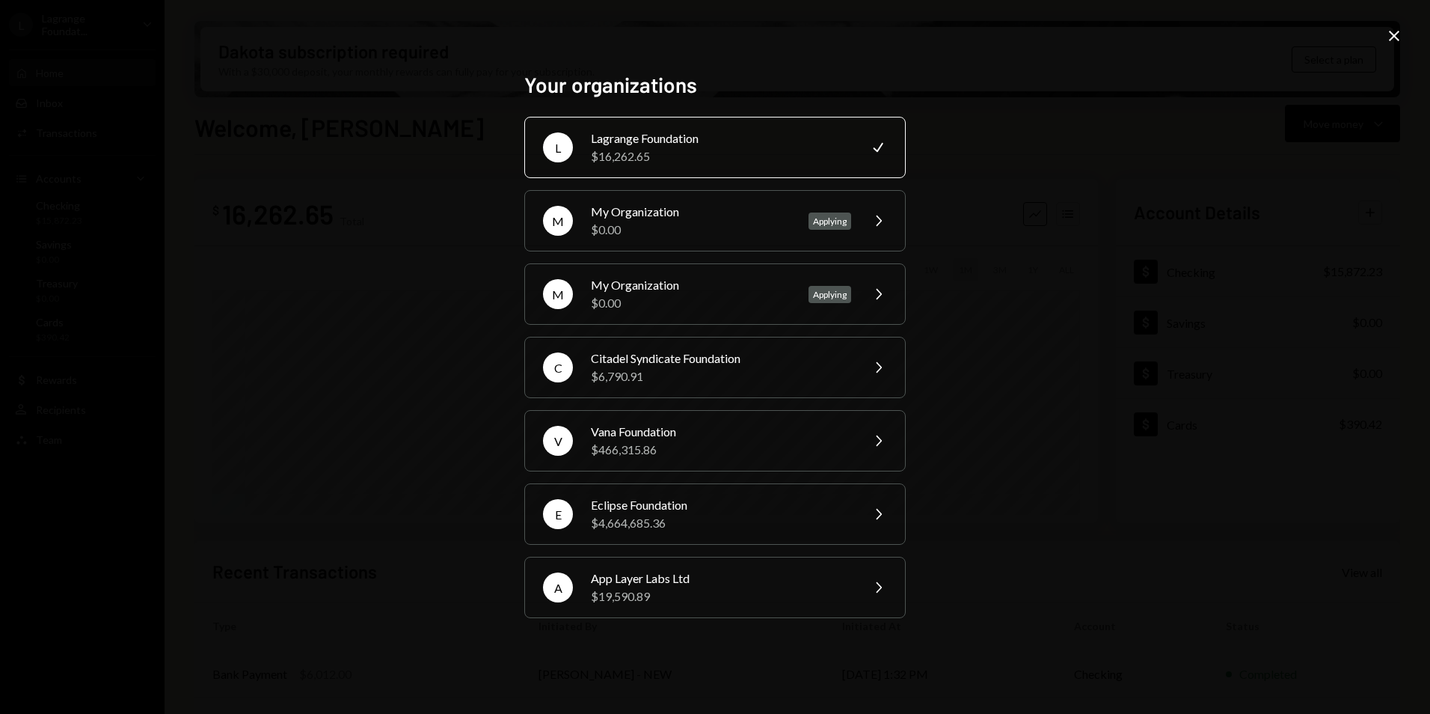
drag, startPoint x: 1399, startPoint y: 35, endPoint x: 1388, endPoint y: 36, distance: 10.5
click at [1398, 36] on icon "Close" at bounding box center [1394, 36] width 18 height 18
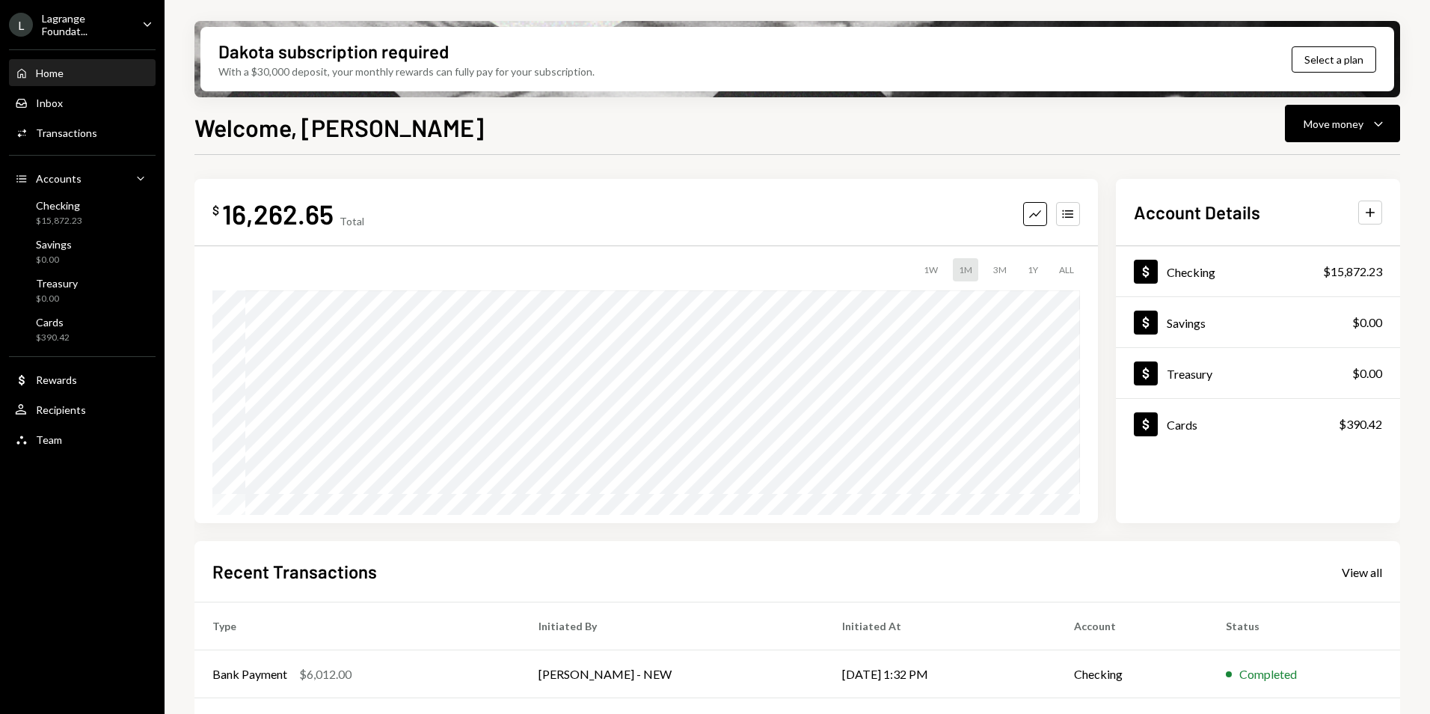
click at [70, 28] on div "Lagrange Foundat..." at bounding box center [86, 24] width 88 height 25
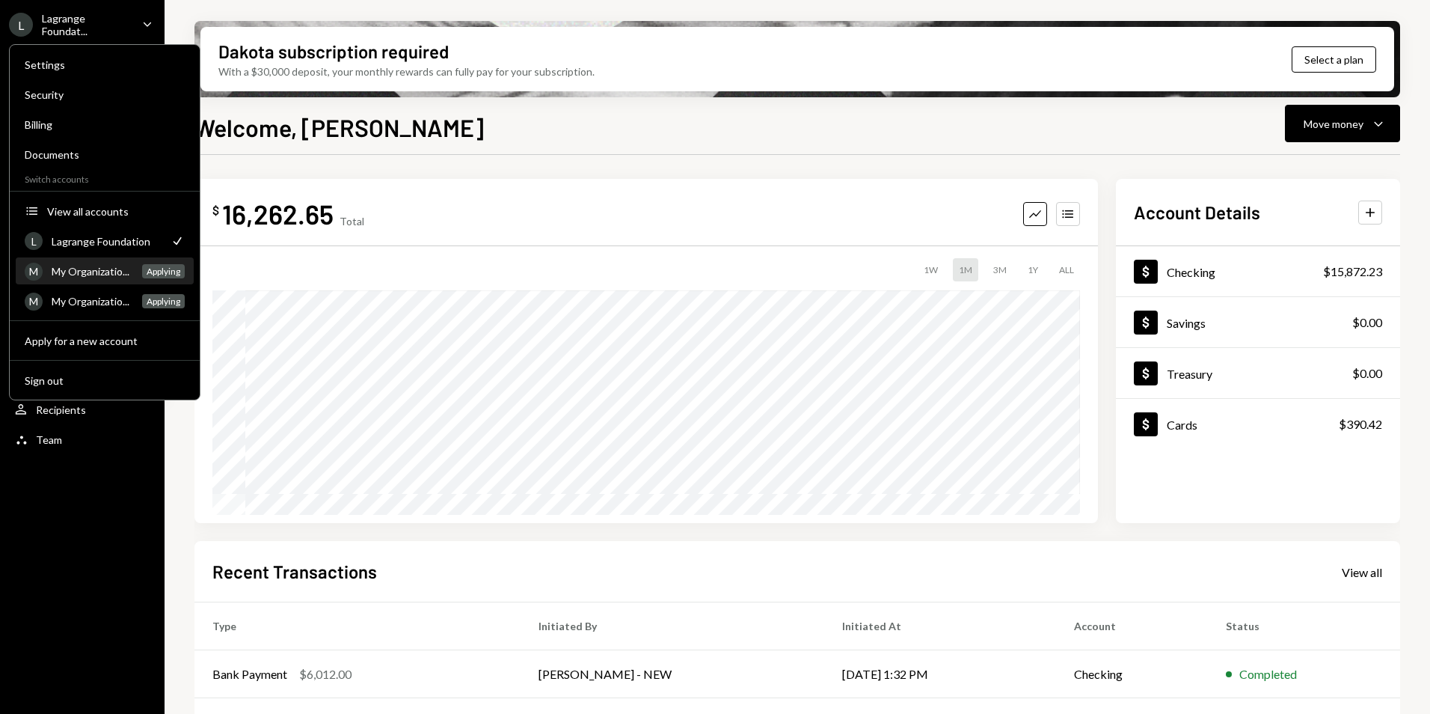
click at [115, 273] on div "My Organizatio..." at bounding box center [93, 271] width 82 height 13
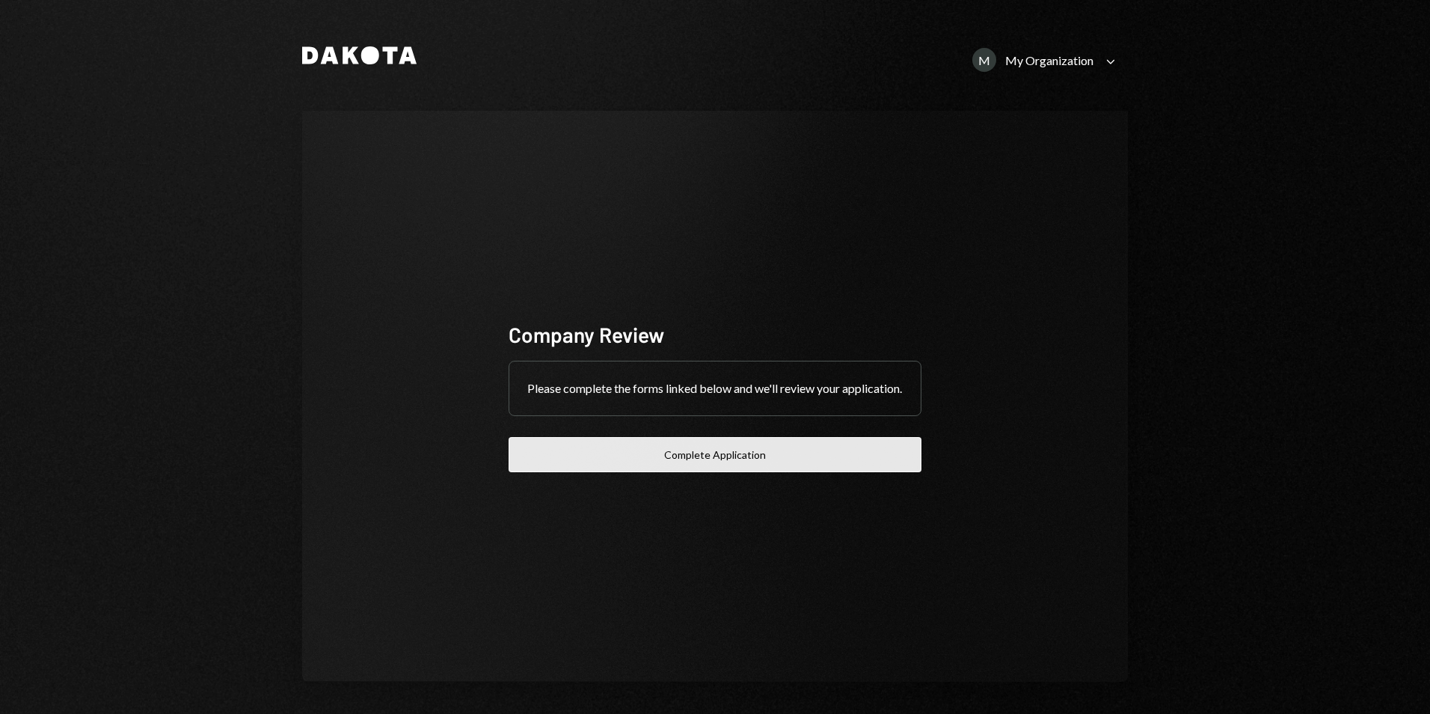
click at [752, 464] on button "Complete Application" at bounding box center [715, 454] width 413 height 35
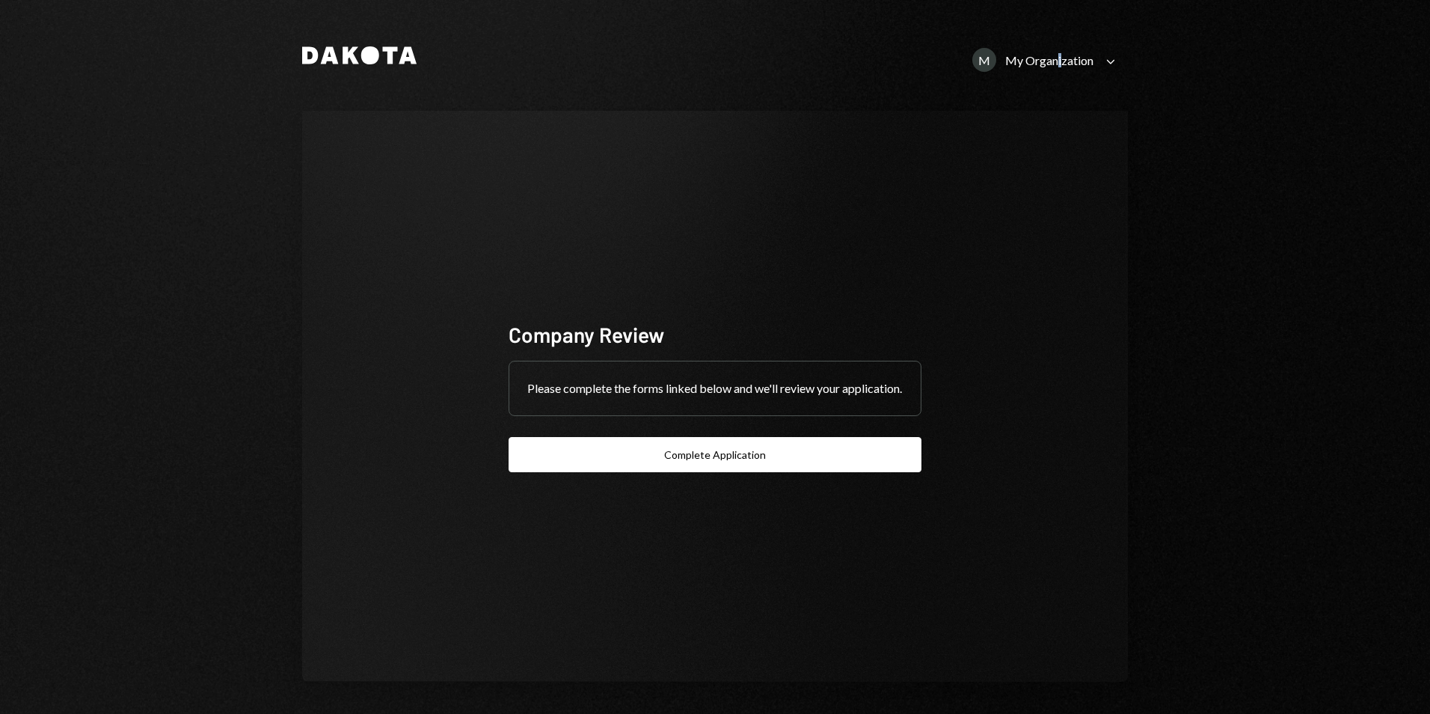
click at [1055, 59] on div "My Organization" at bounding box center [1049, 60] width 88 height 14
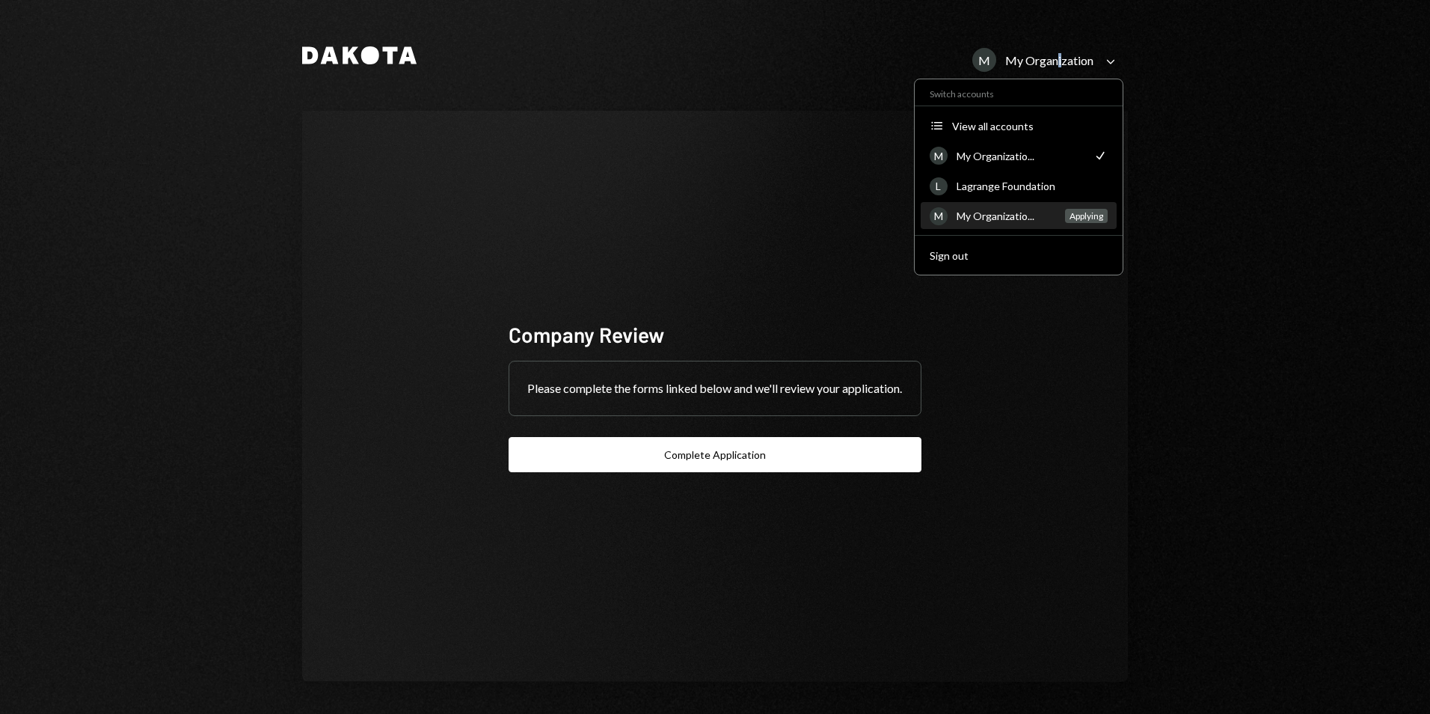
drag, startPoint x: 1055, startPoint y: 59, endPoint x: 1001, endPoint y: 218, distance: 168.2
click at [1001, 218] on div "My Organizatio..." at bounding box center [1006, 215] width 99 height 13
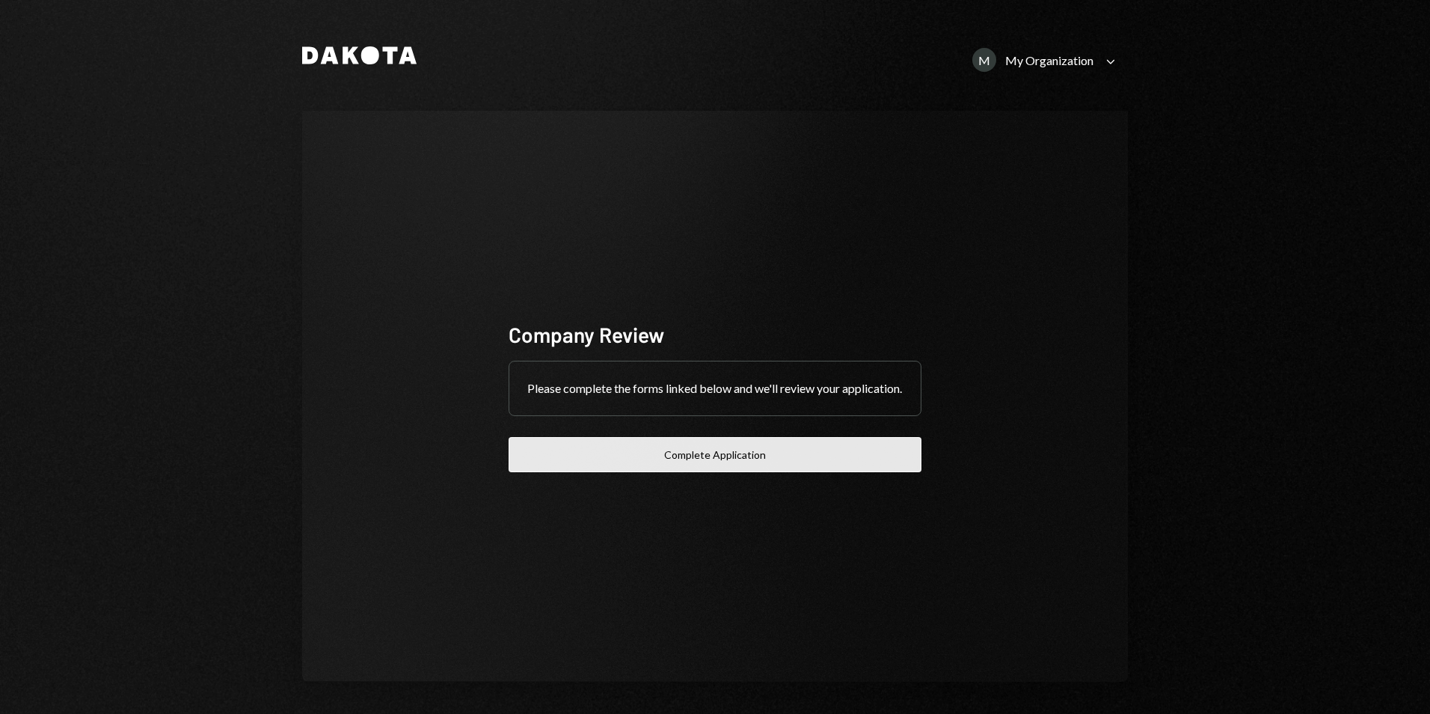
click at [763, 461] on button "Complete Application" at bounding box center [715, 454] width 413 height 35
